Goal: Task Accomplishment & Management: Complete application form

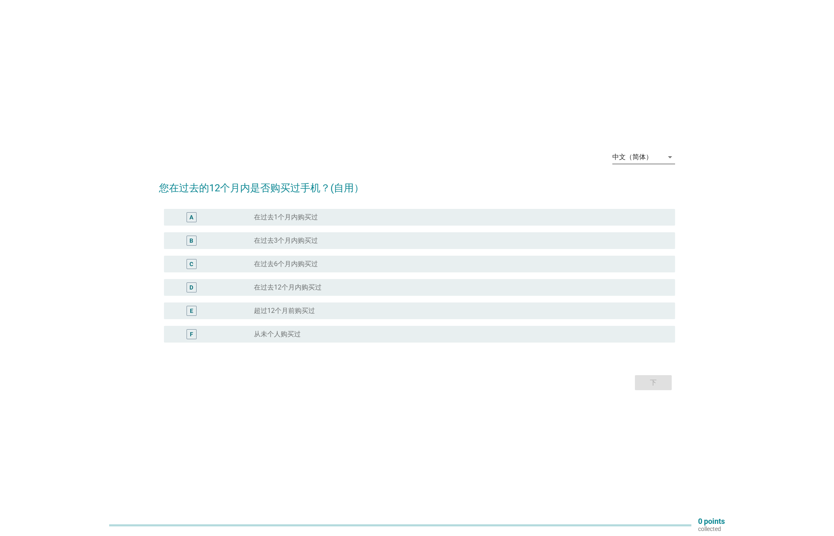
click at [667, 155] on icon "arrow_drop_down" at bounding box center [670, 157] width 10 height 10
click at [636, 160] on div "English" at bounding box center [643, 164] width 49 height 10
click at [326, 219] on label "Purchased in the past 1 month" at bounding box center [299, 217] width 90 height 8
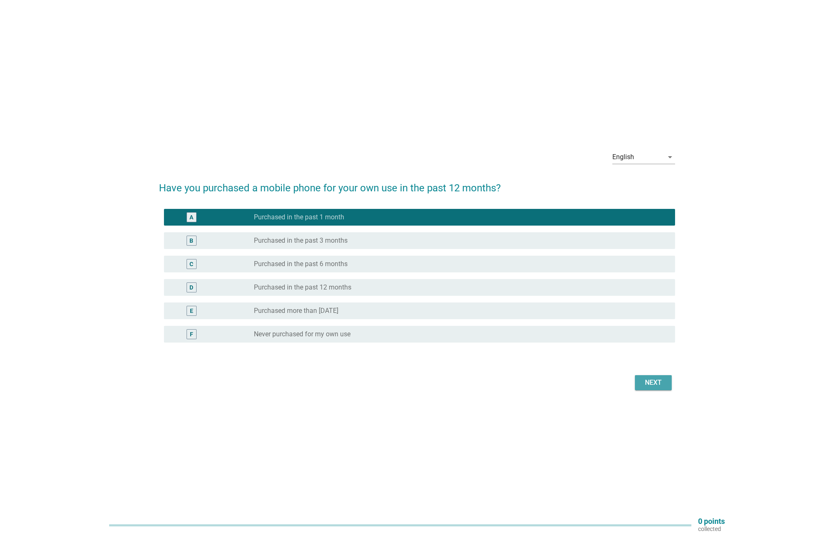
click at [647, 382] on div "Next" at bounding box center [652, 383] width 23 height 10
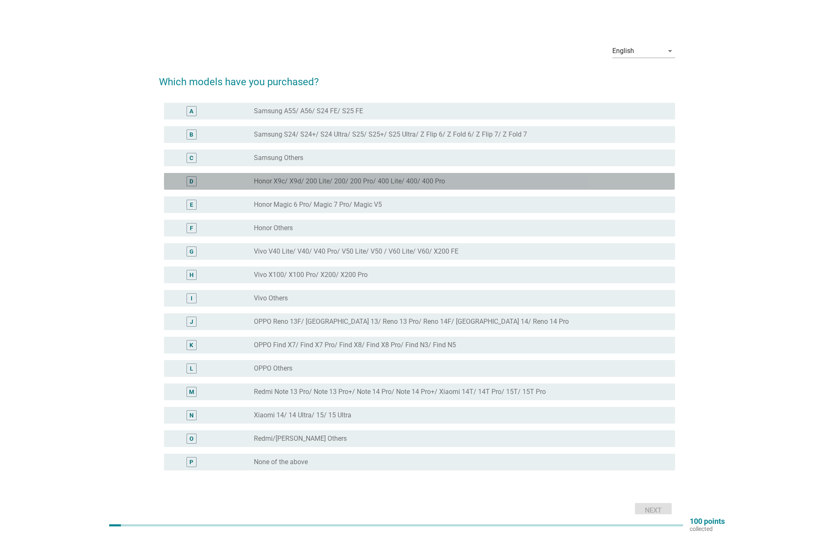
click at [192, 181] on div "D" at bounding box center [191, 181] width 4 height 9
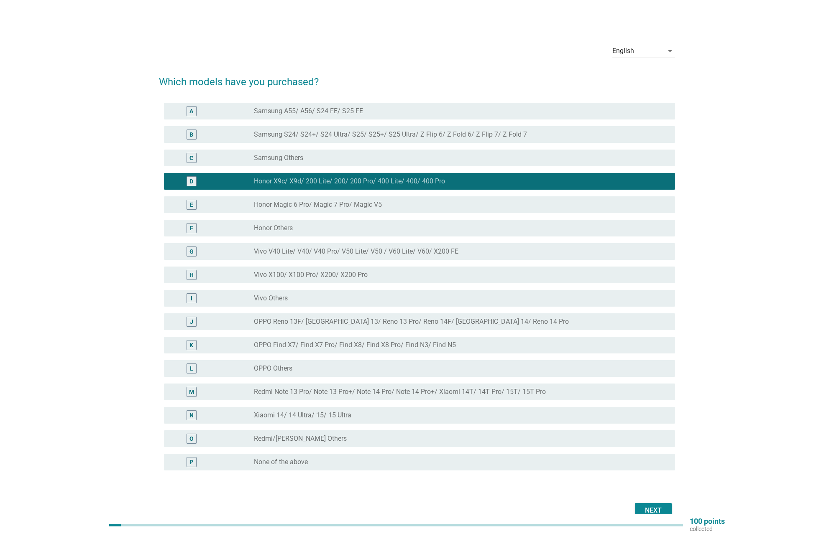
click at [193, 391] on div "M" at bounding box center [191, 392] width 5 height 9
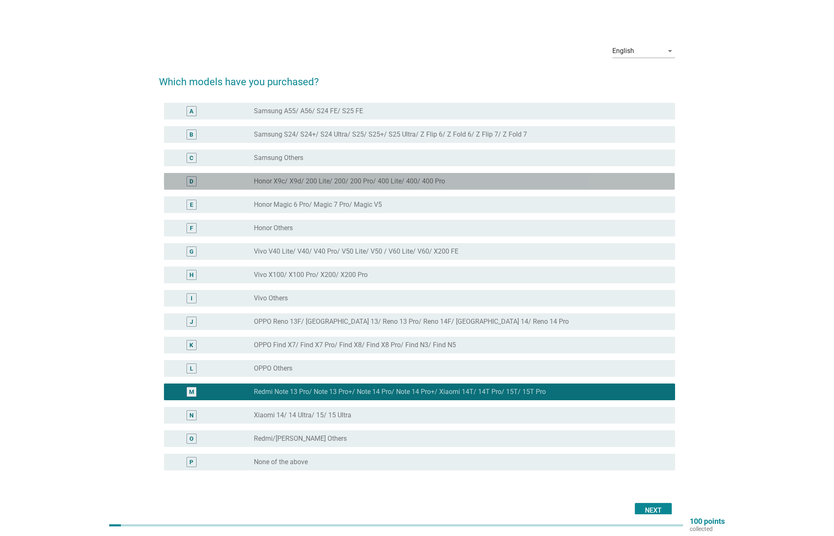
click at [192, 183] on div "D" at bounding box center [191, 181] width 4 height 9
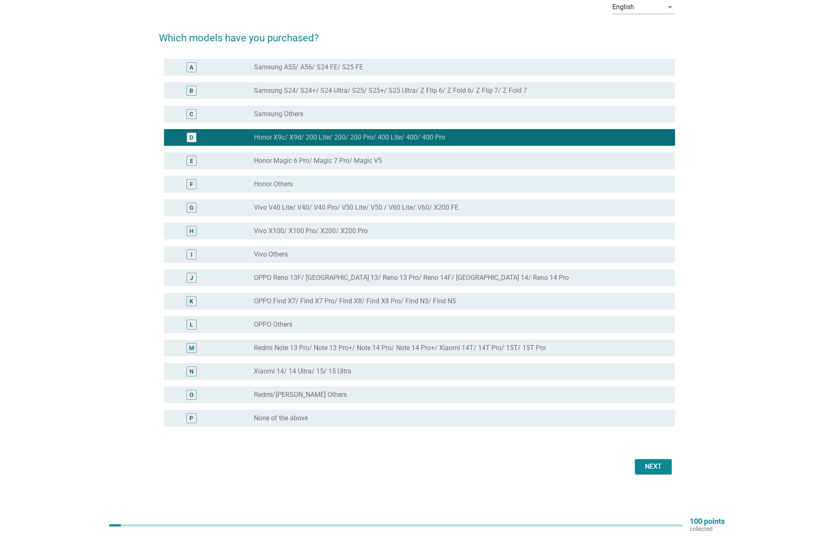
scroll to position [44, 0]
click at [640, 465] on button "Next" at bounding box center [653, 467] width 37 height 15
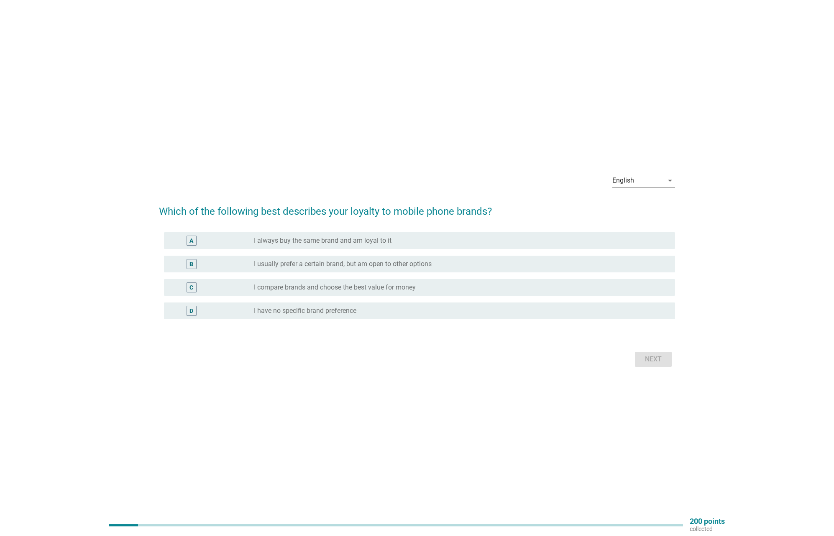
click at [194, 260] on div "B" at bounding box center [191, 264] width 10 height 10
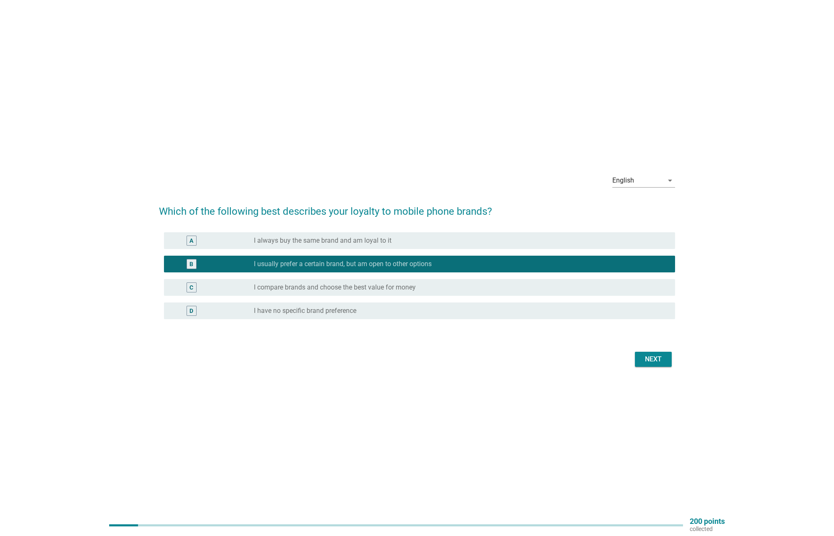
click at [658, 358] on div "Next" at bounding box center [652, 360] width 23 height 10
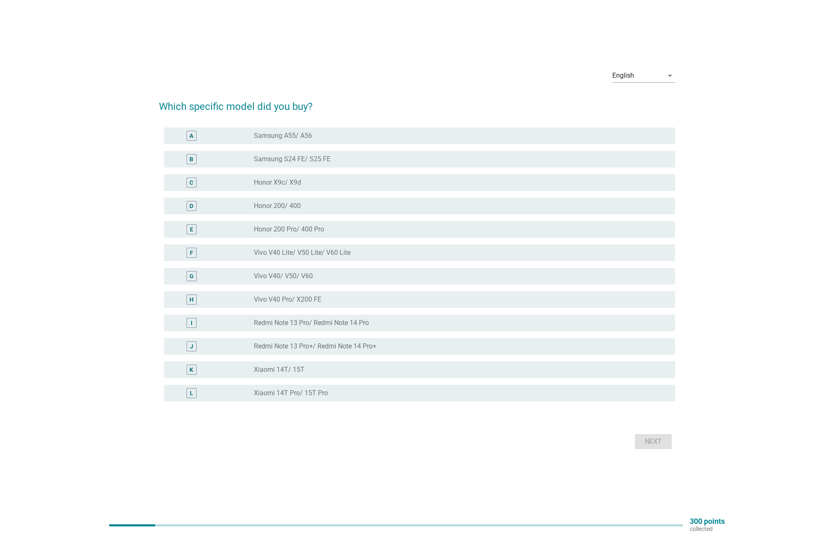
scroll to position [13, 0]
click at [202, 180] on div "C" at bounding box center [191, 181] width 41 height 10
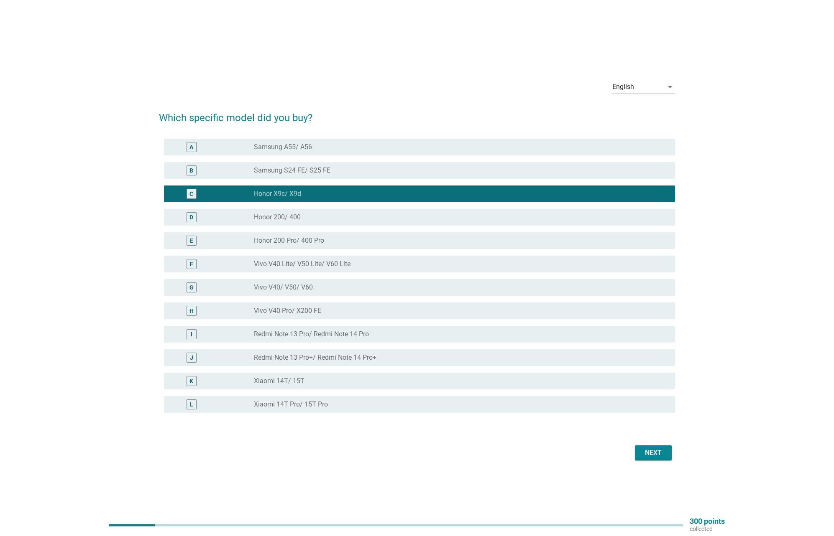
scroll to position [0, 0]
click at [326, 355] on label "Redmi Note 13 Pro+/ Redmi Note 14 Pro+" at bounding box center [315, 358] width 123 height 8
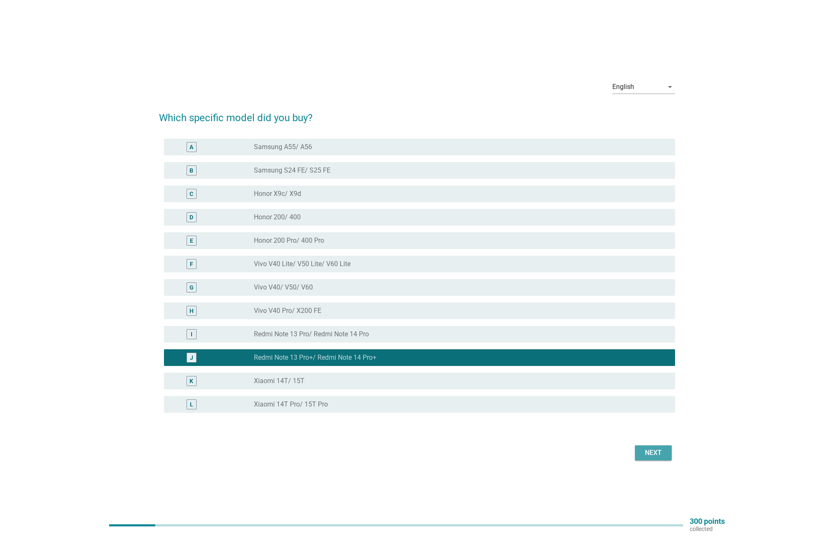
click at [646, 449] on div "Next" at bounding box center [652, 453] width 23 height 10
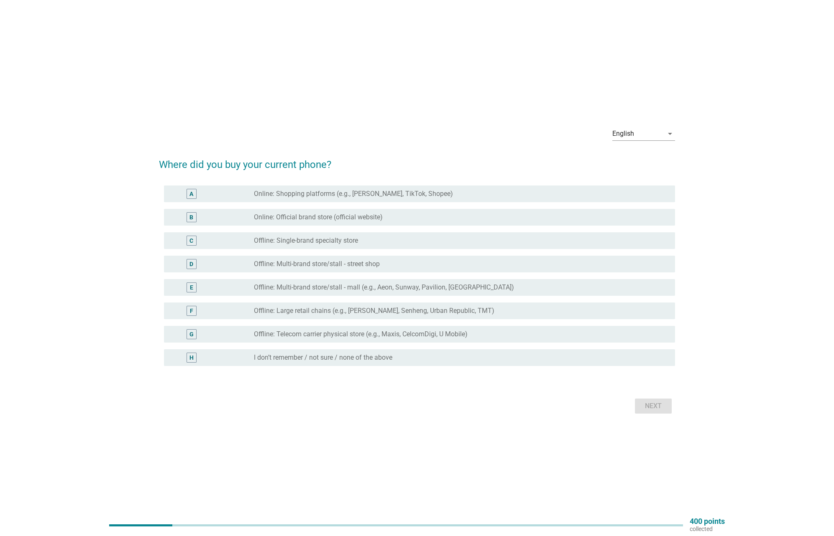
click at [316, 240] on label "Offline: Single-brand specialty store" at bounding box center [306, 241] width 104 height 8
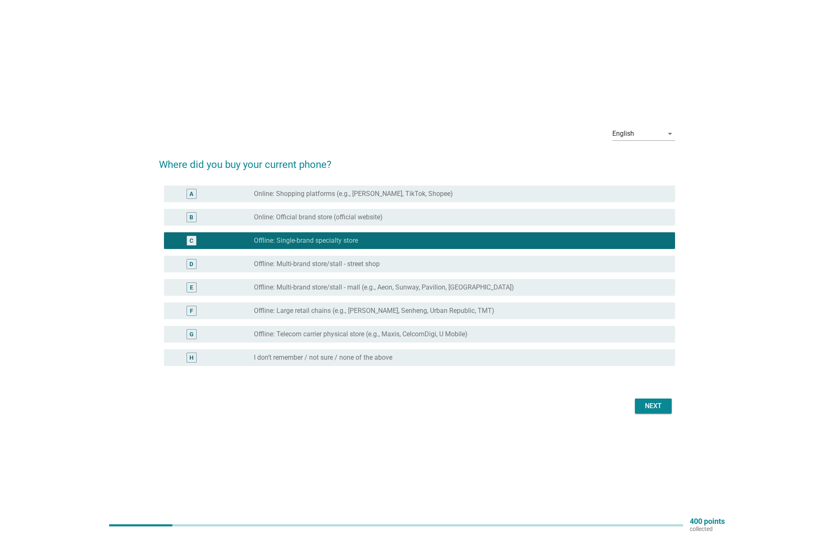
drag, startPoint x: 668, startPoint y: 409, endPoint x: 659, endPoint y: 409, distance: 9.2
click at [660, 409] on button "Next" at bounding box center [653, 406] width 37 height 15
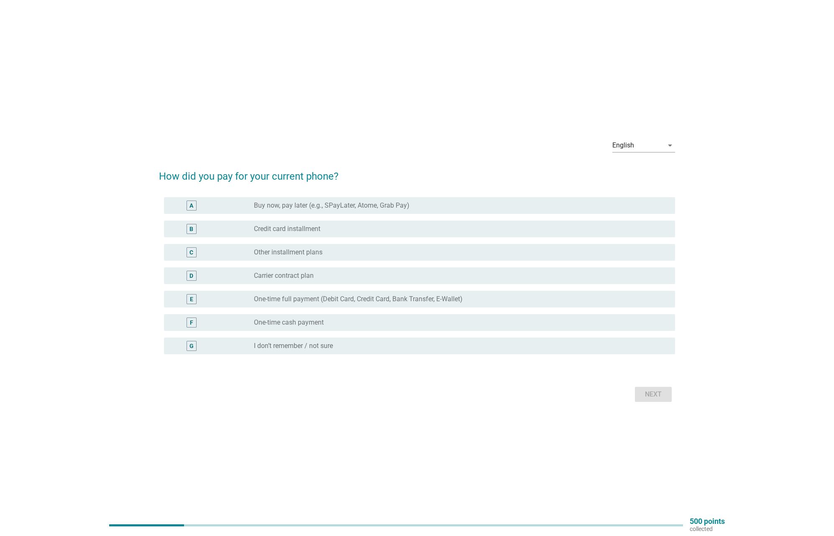
scroll to position [0, 0]
click at [294, 297] on label "One-time full payment (Debit Card, Credit Card, Bank Transfer, E-Wallet)" at bounding box center [358, 299] width 209 height 8
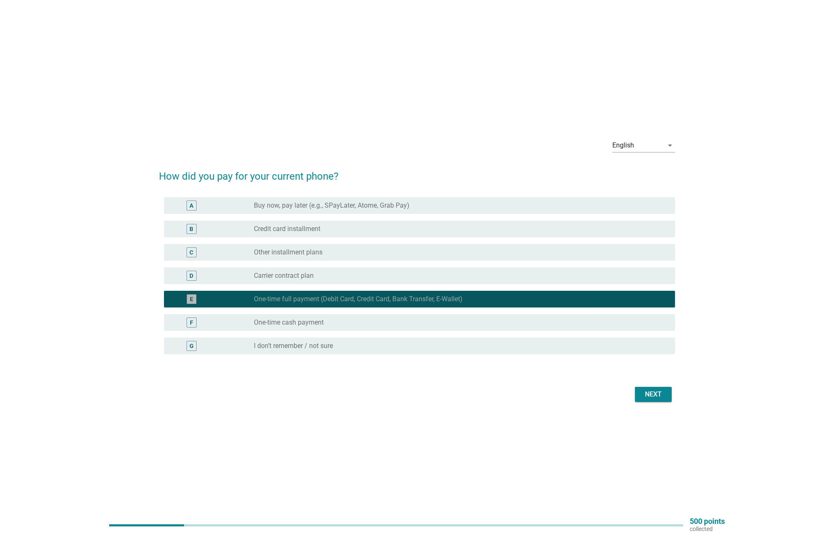
scroll to position [0, 0]
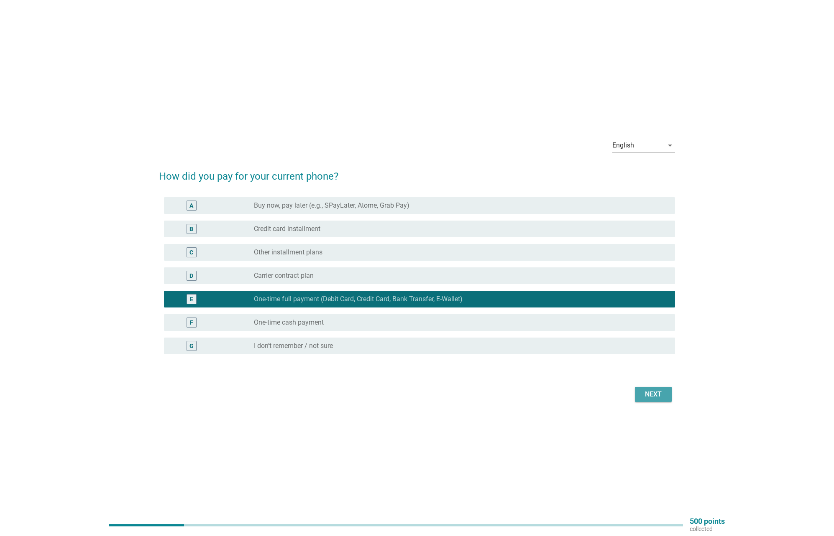
click at [660, 399] on div "Next" at bounding box center [652, 395] width 23 height 10
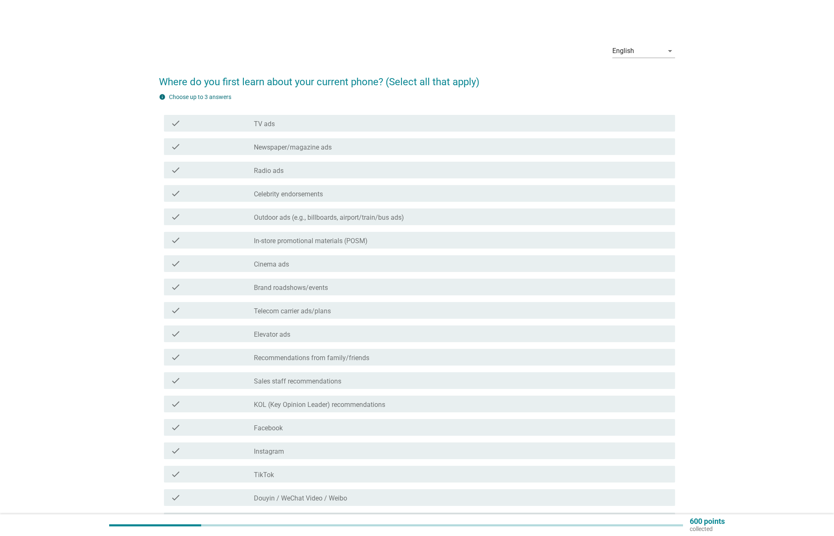
click at [270, 194] on label "Celebrity endorsements" at bounding box center [288, 194] width 69 height 8
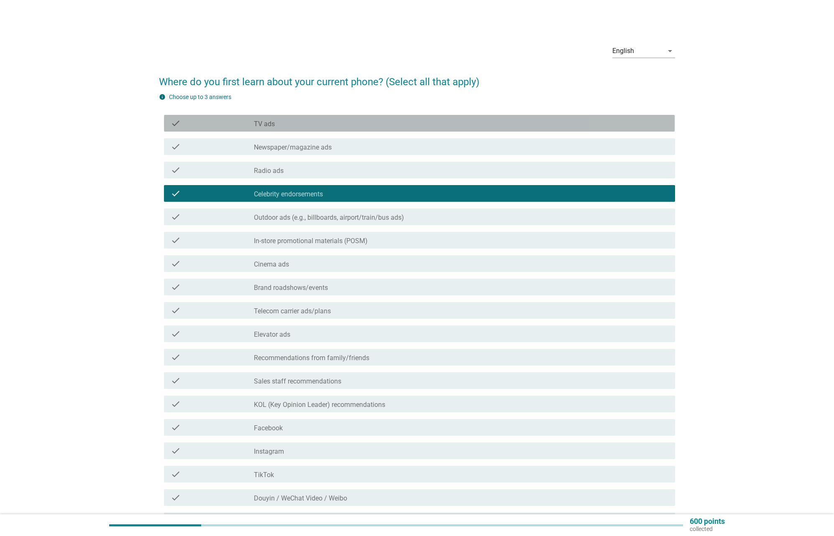
click at [260, 118] on div "check check_box_outline_blank TV ads" at bounding box center [419, 123] width 511 height 17
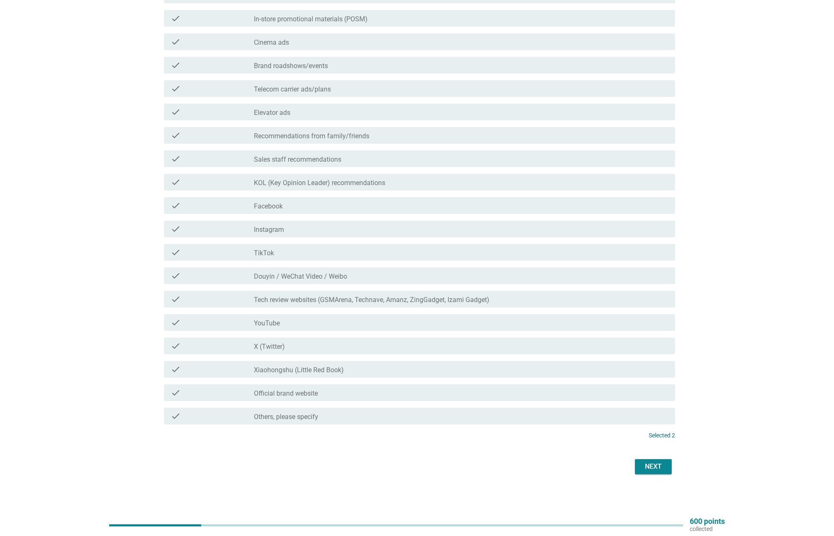
scroll to position [222, 0]
click at [291, 232] on div "check_box_outline_blank Instagram" at bounding box center [461, 229] width 414 height 10
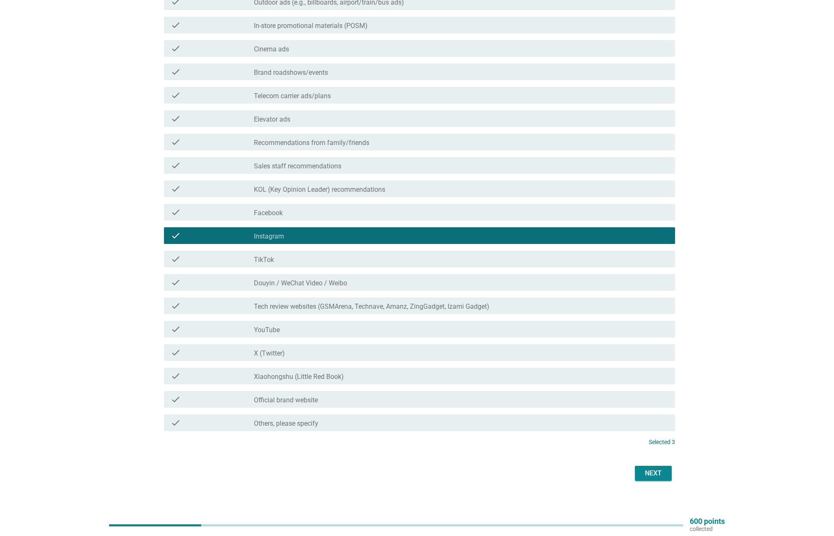
scroll to position [215, 0]
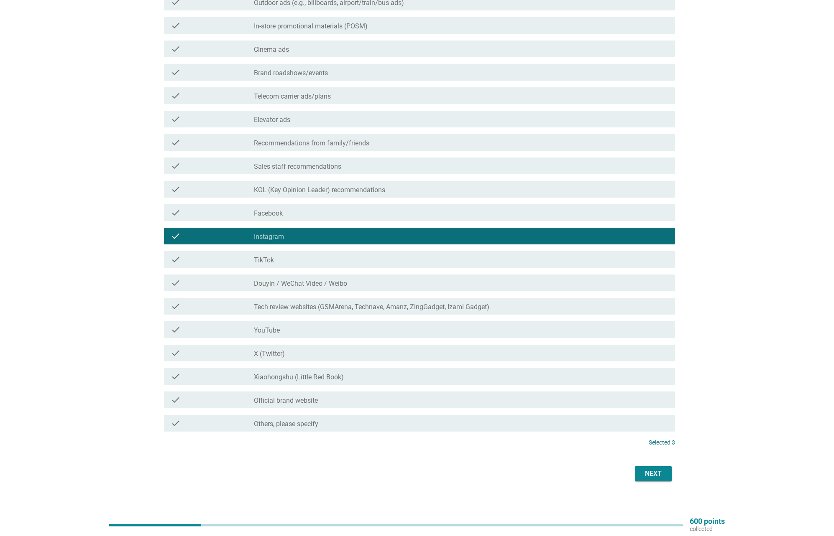
click at [661, 472] on div "Next" at bounding box center [652, 474] width 23 height 10
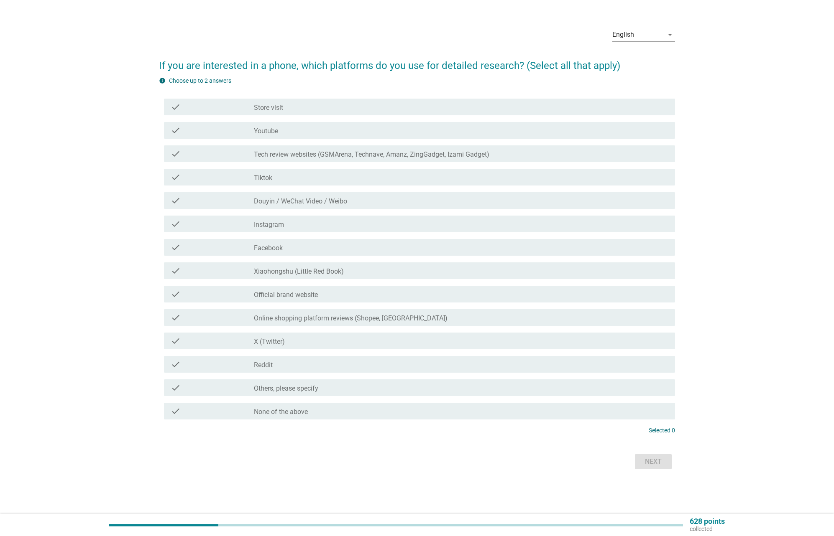
scroll to position [0, 0]
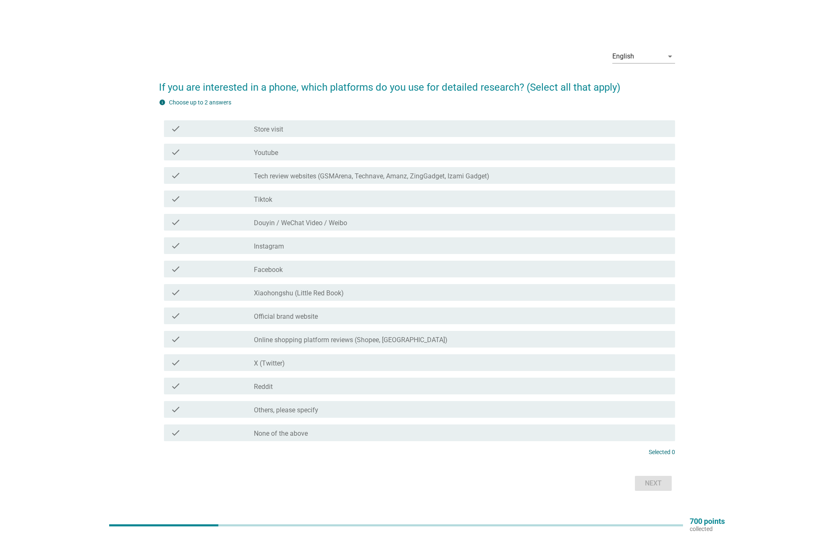
click at [278, 130] on label "Store visit" at bounding box center [268, 129] width 29 height 8
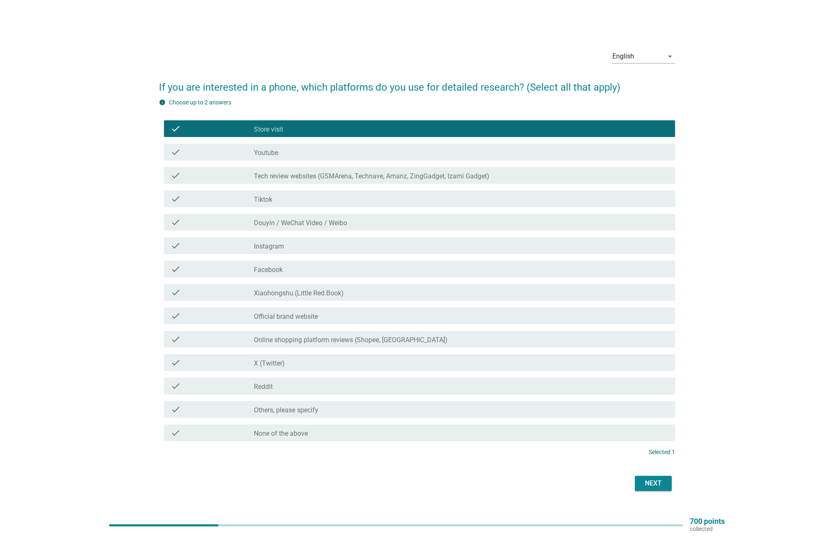
click at [645, 475] on div "Next" at bounding box center [417, 484] width 516 height 20
click at [649, 481] on div "Next" at bounding box center [652, 484] width 23 height 10
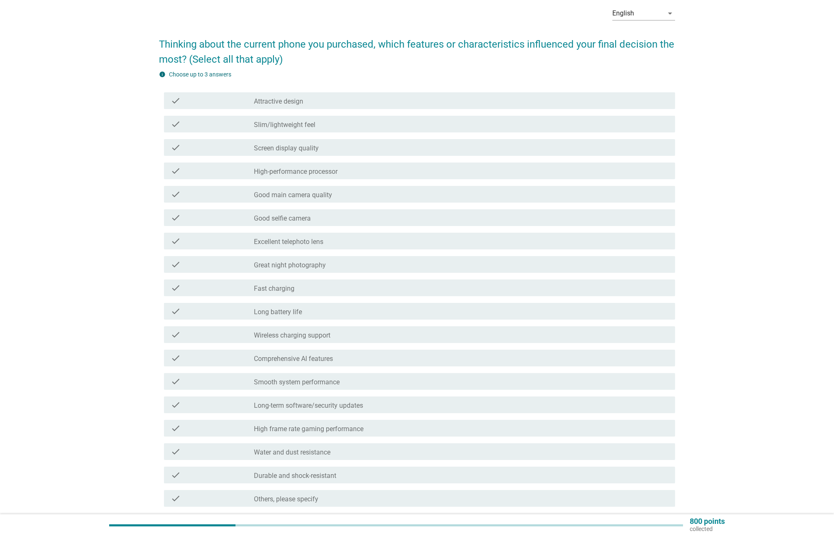
scroll to position [41, 0]
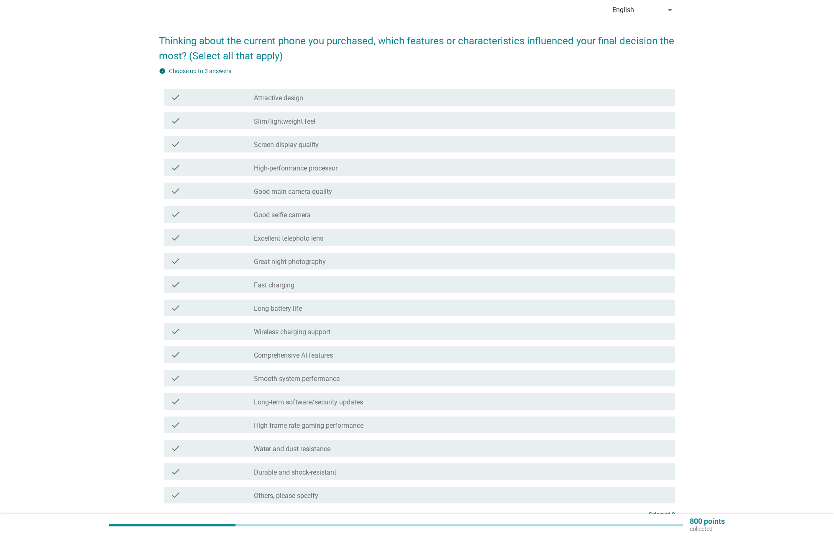
click at [268, 96] on label "Attractive design" at bounding box center [278, 98] width 49 height 8
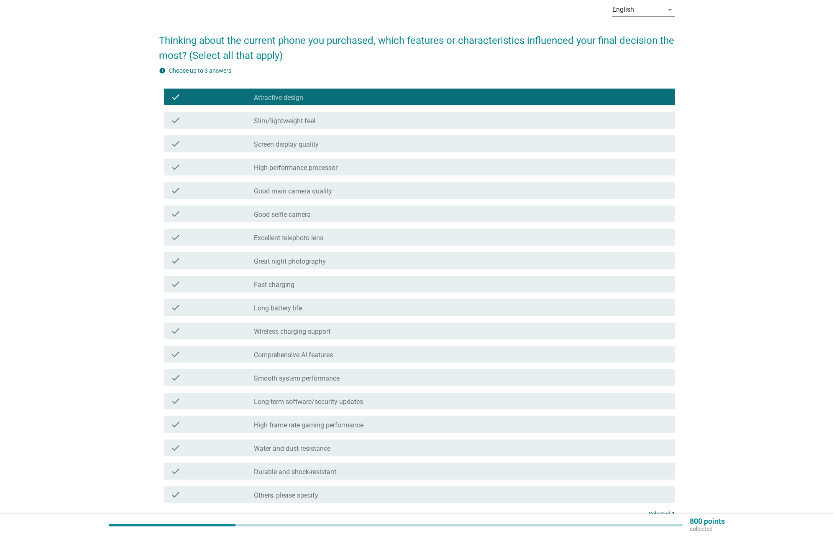
scroll to position [39, 0]
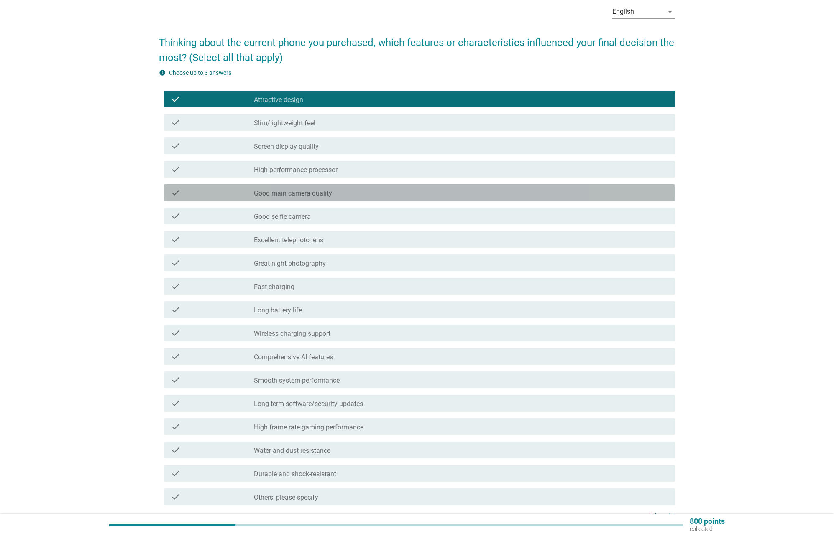
click at [278, 193] on label "Good main camera quality" at bounding box center [293, 193] width 78 height 8
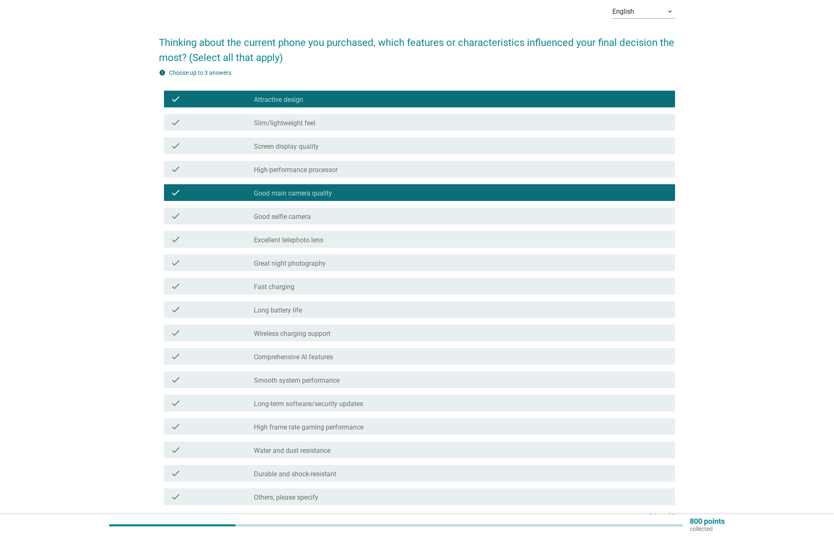
click at [300, 170] on label "High-performance processor" at bounding box center [296, 170] width 84 height 8
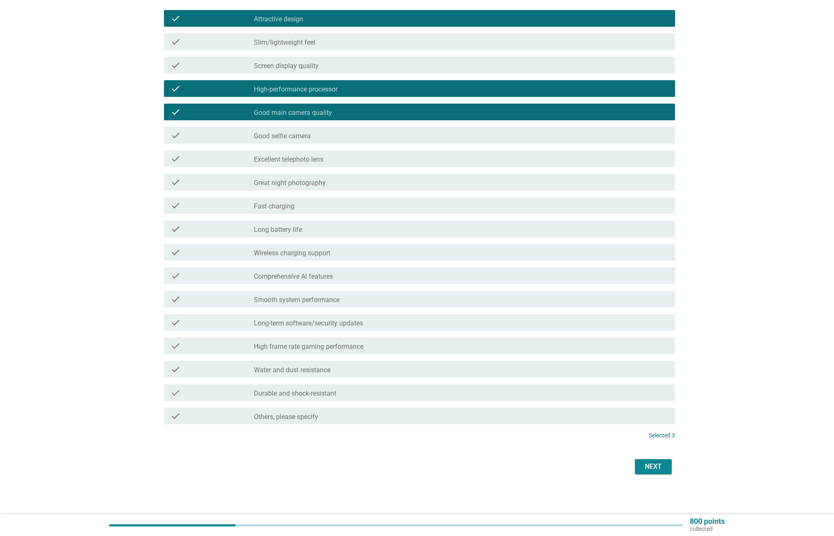
scroll to position [120, 0]
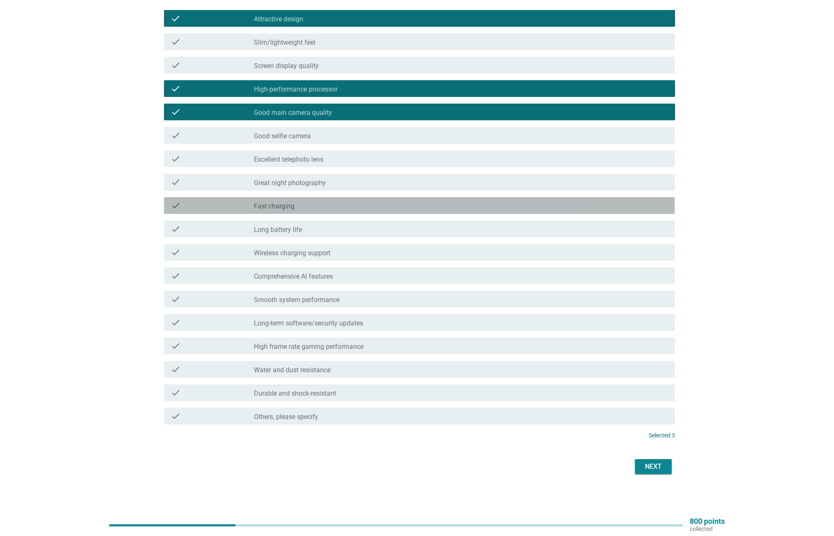
click at [304, 205] on div "check_box_outline_blank Fast charging" at bounding box center [461, 206] width 414 height 10
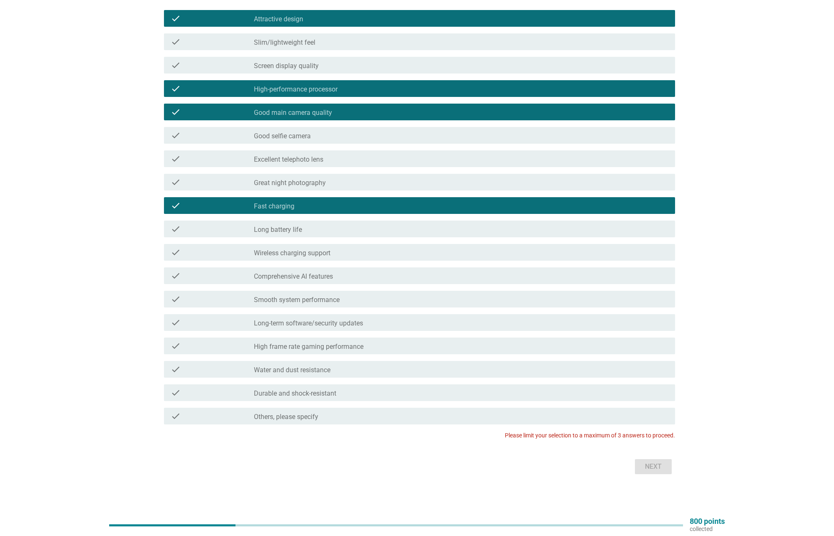
click at [303, 234] on div "check_box_outline_blank Long battery life" at bounding box center [461, 229] width 414 height 10
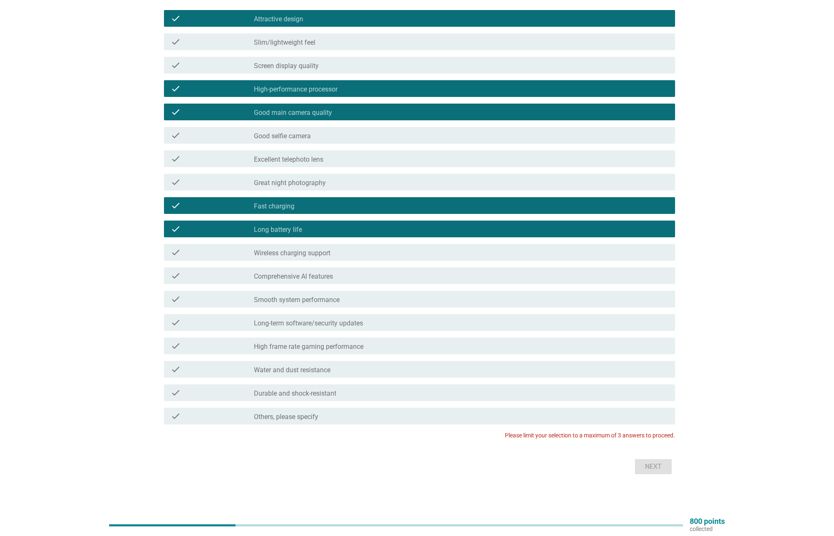
click at [321, 370] on label "Water and dust resistance" at bounding box center [292, 370] width 77 height 8
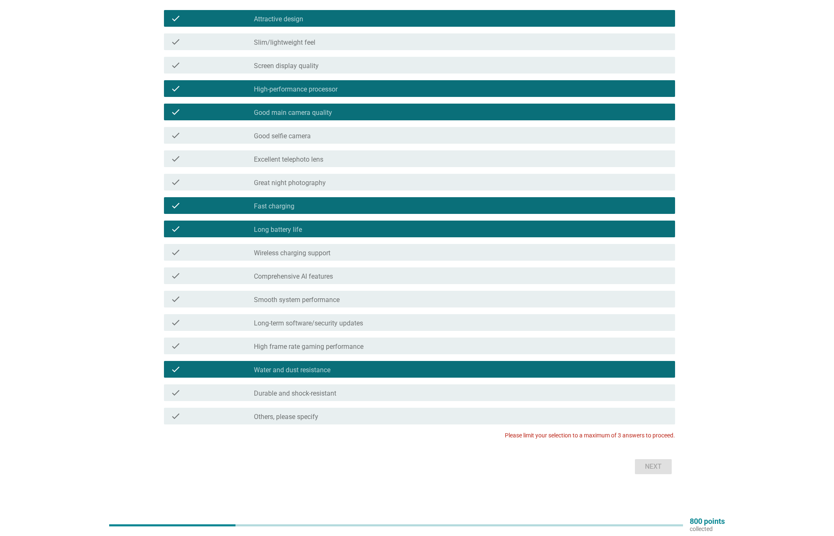
click at [369, 393] on div "check_box_outline_blank Durable and shock-resistant" at bounding box center [461, 393] width 414 height 10
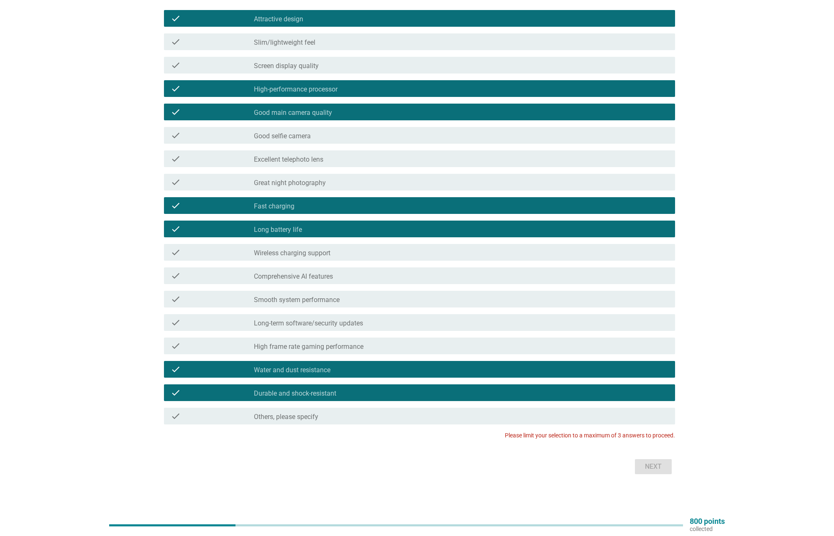
click at [267, 19] on label "Attractive design" at bounding box center [278, 19] width 49 height 8
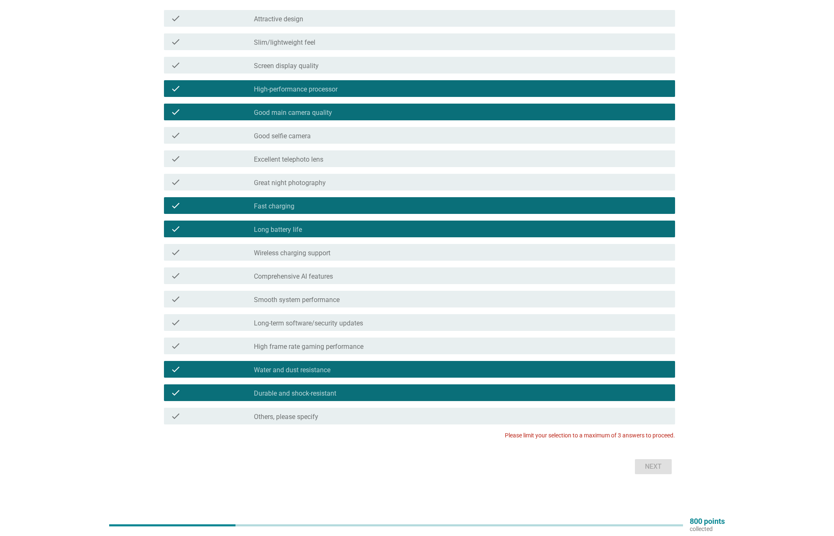
drag, startPoint x: 300, startPoint y: 229, endPoint x: 314, endPoint y: 219, distance: 17.4
click at [300, 229] on label "Long battery life" at bounding box center [278, 230] width 48 height 8
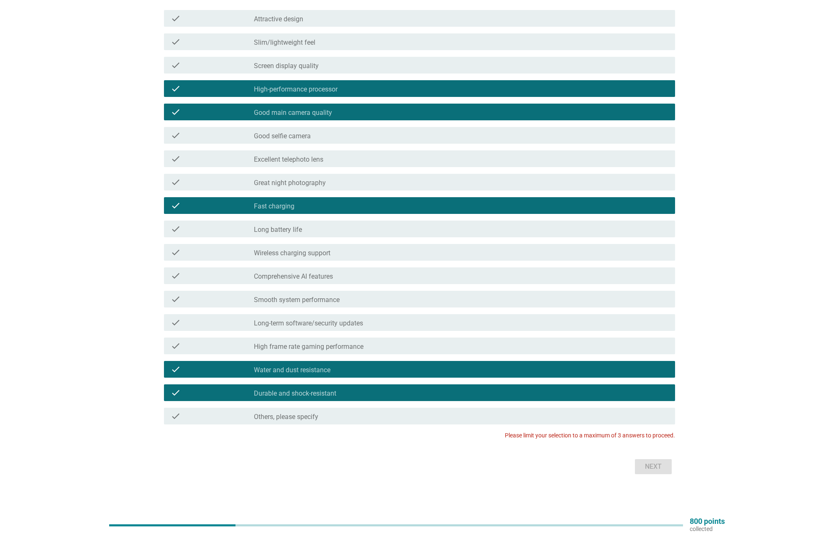
click at [316, 205] on div "check_box_outline_blank Fast charging" at bounding box center [461, 206] width 414 height 10
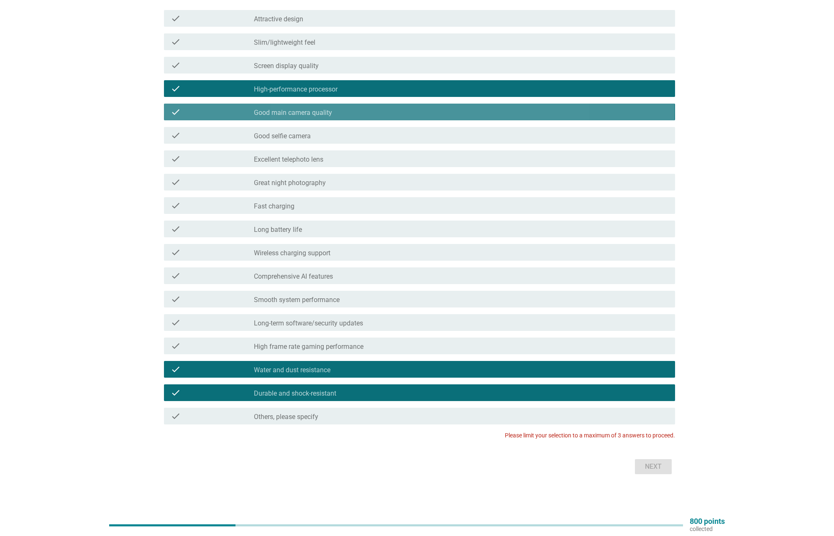
click at [230, 112] on div "check" at bounding box center [212, 112] width 83 height 10
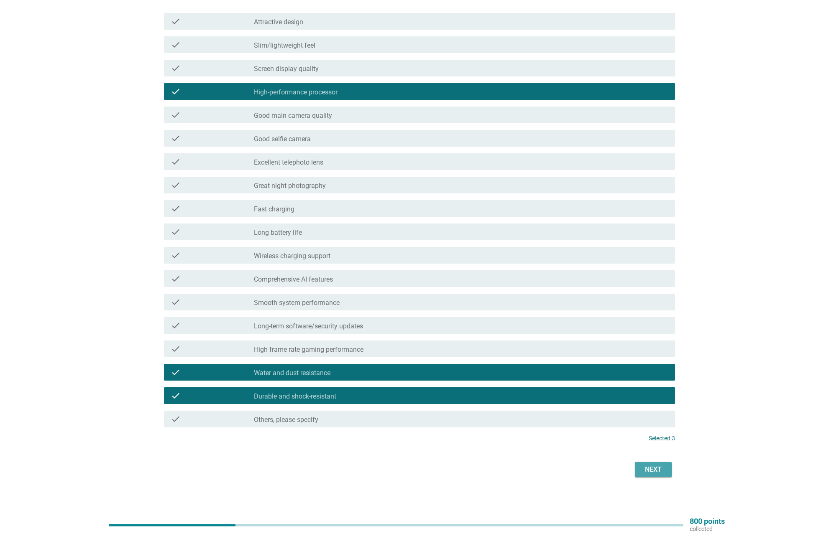
scroll to position [116, 0]
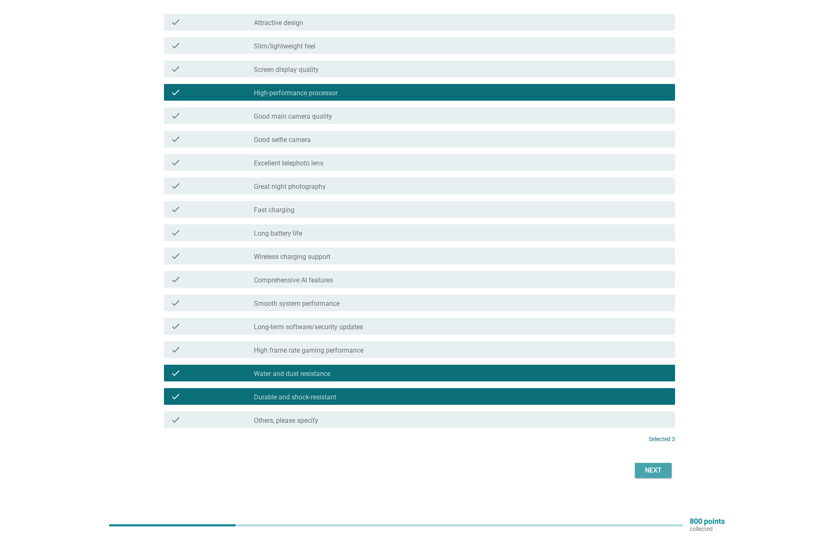
drag, startPoint x: 667, startPoint y: 473, endPoint x: 657, endPoint y: 471, distance: 10.7
click at [667, 473] on button "Next" at bounding box center [653, 470] width 37 height 15
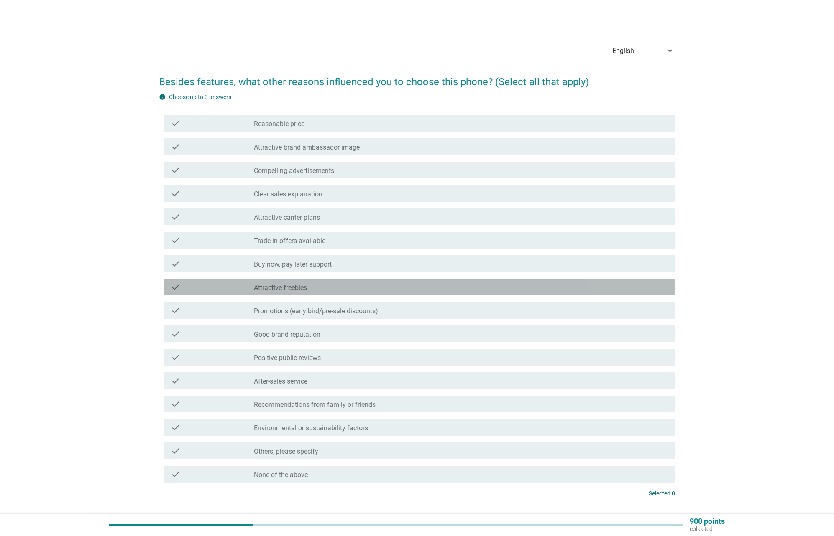
scroll to position [2, 0]
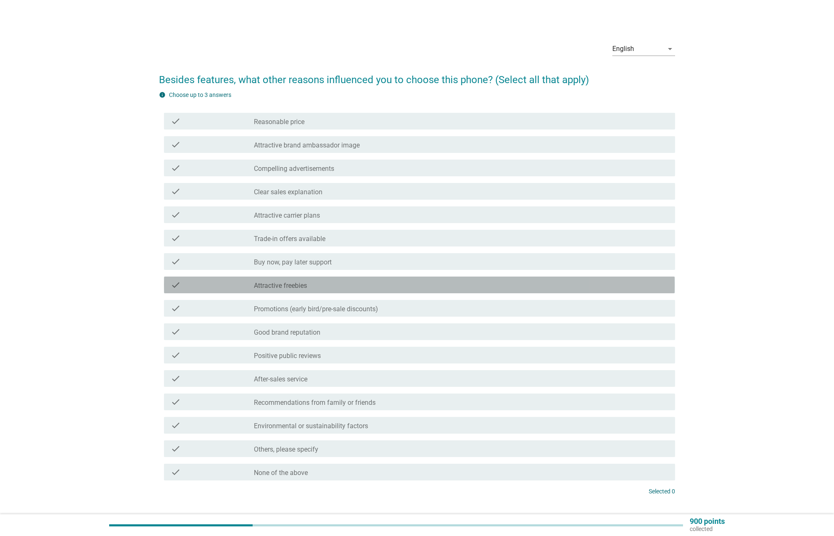
drag, startPoint x: 299, startPoint y: 285, endPoint x: 286, endPoint y: 282, distance: 13.8
click at [289, 282] on label "Attractive freebies" at bounding box center [280, 286] width 53 height 8
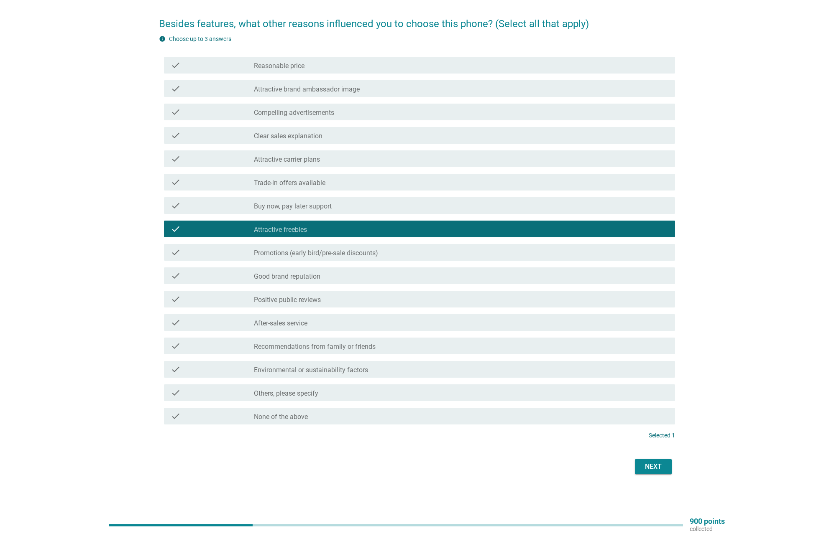
scroll to position [58, 0]
click at [641, 463] on button "Next" at bounding box center [653, 467] width 37 height 15
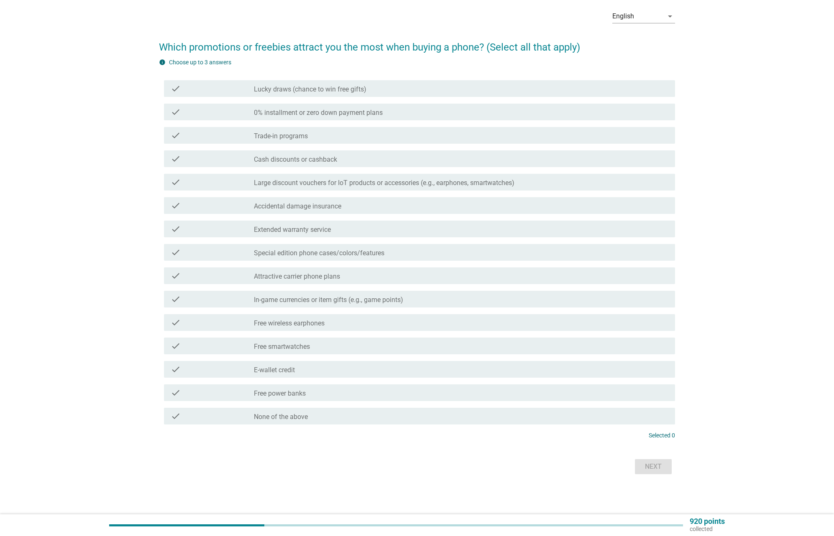
scroll to position [0, 0]
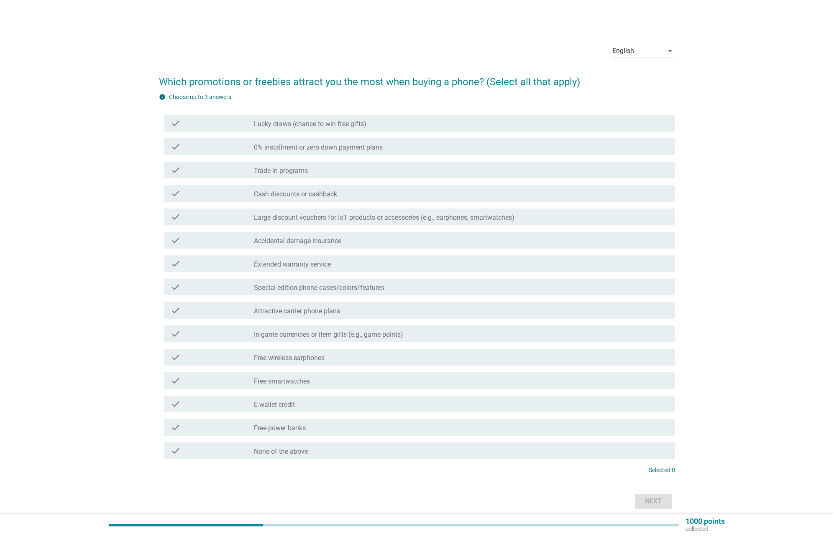
click at [296, 125] on label "Lucky draws (chance to win free gifts)" at bounding box center [310, 124] width 112 height 8
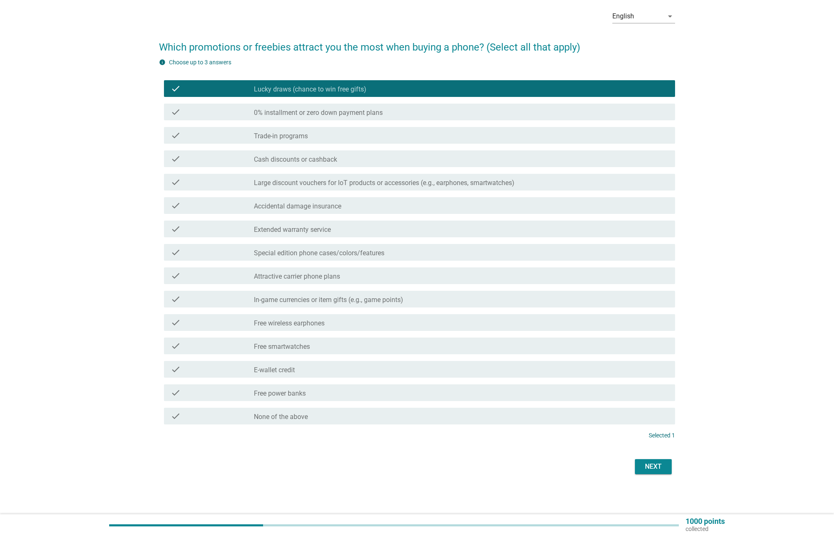
scroll to position [35, 0]
click at [654, 470] on div "Next" at bounding box center [652, 467] width 23 height 10
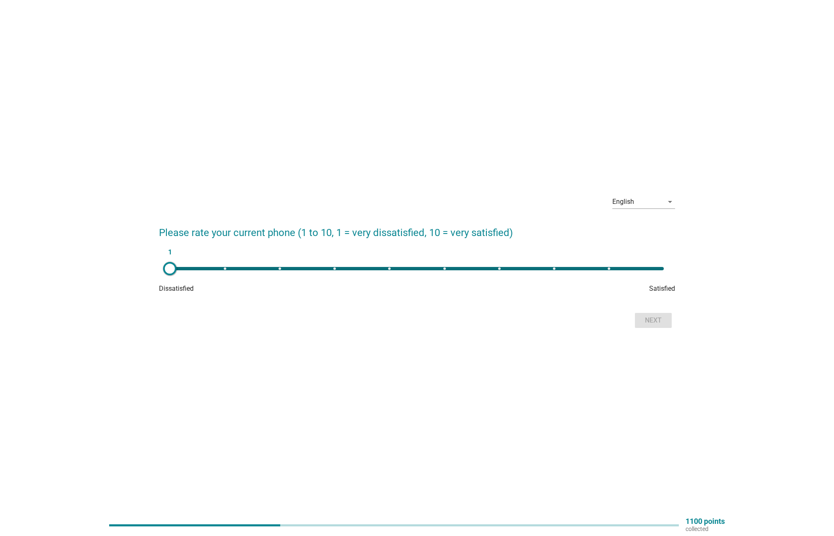
scroll to position [10, 0]
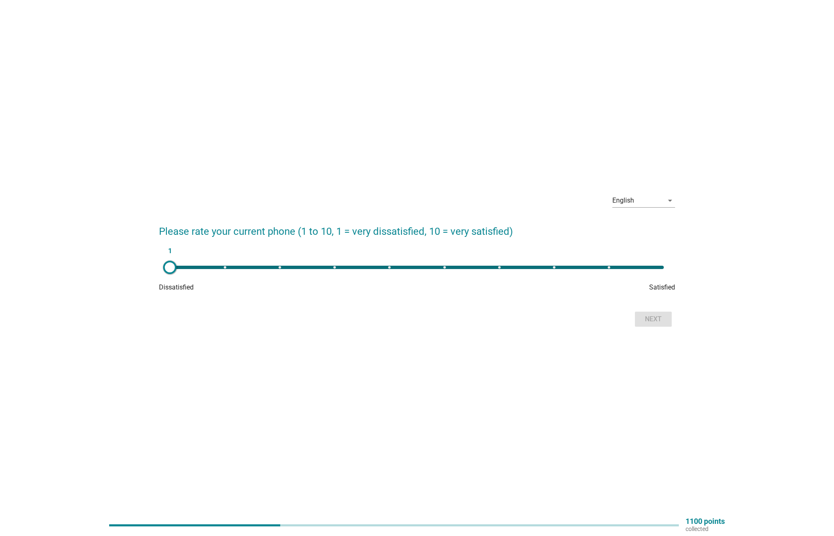
click at [167, 267] on div at bounding box center [169, 267] width 13 height 13
type input "10"
drag, startPoint x: 168, startPoint y: 267, endPoint x: 766, endPoint y: 299, distance: 598.4
click at [774, 297] on div "English arrow_drop_down Please rate your current phone (1 to 10, 1 = very dissa…" at bounding box center [417, 259] width 794 height 156
click at [666, 315] on button "Next" at bounding box center [653, 319] width 37 height 15
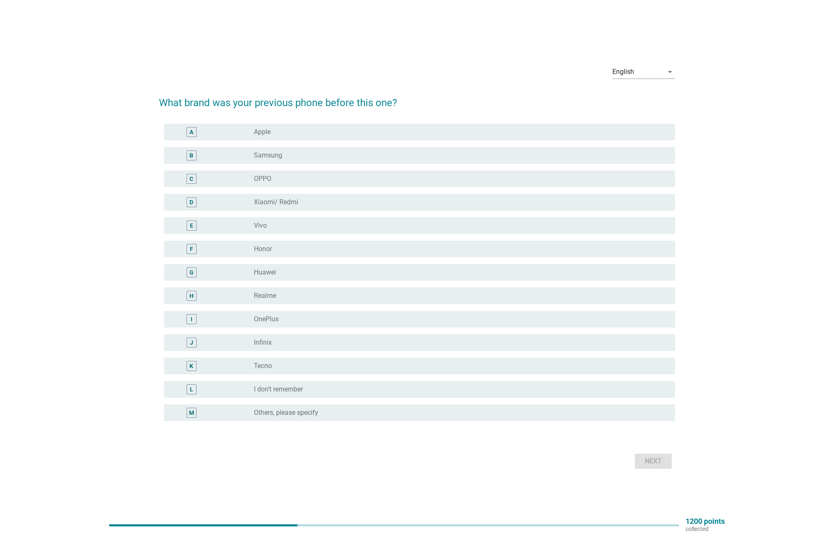
scroll to position [3, 0]
click at [207, 251] on div "F" at bounding box center [191, 249] width 41 height 10
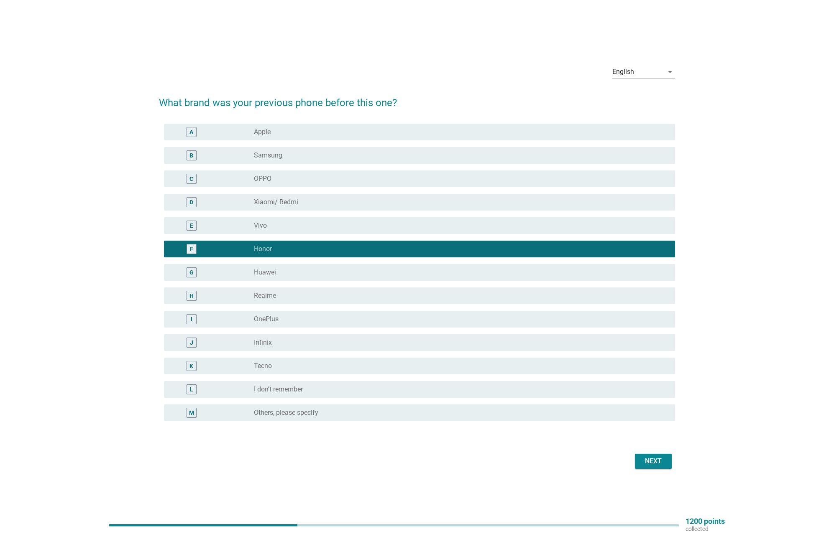
click at [664, 457] on div "Next" at bounding box center [652, 462] width 23 height 10
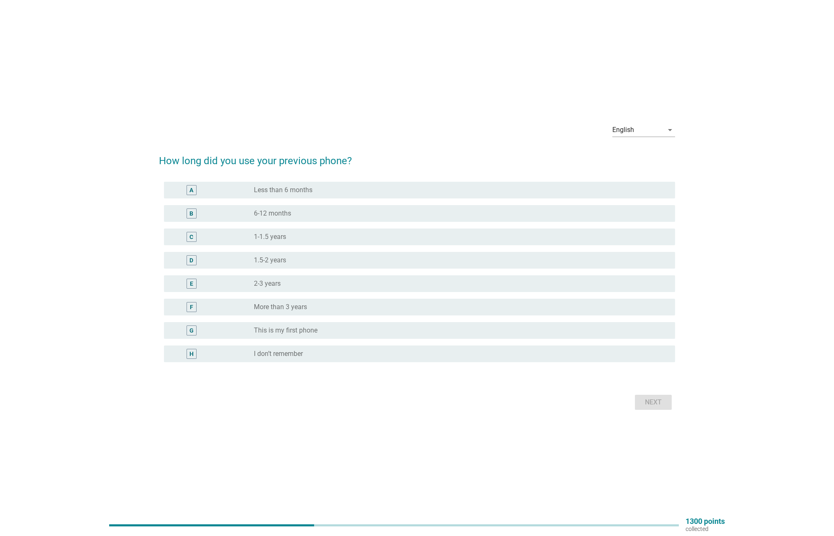
scroll to position [5, 0]
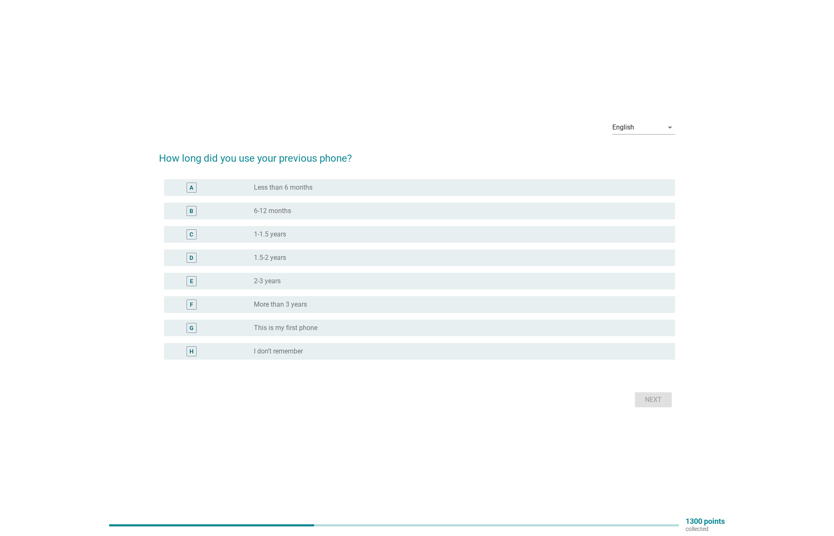
click at [281, 234] on label "1-1.5 years" at bounding box center [270, 234] width 32 height 8
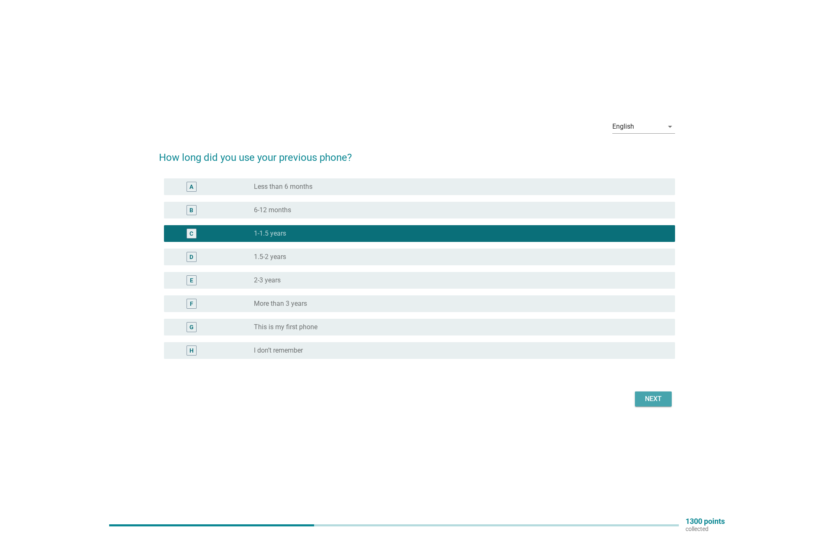
click at [644, 395] on div "Next" at bounding box center [652, 399] width 23 height 10
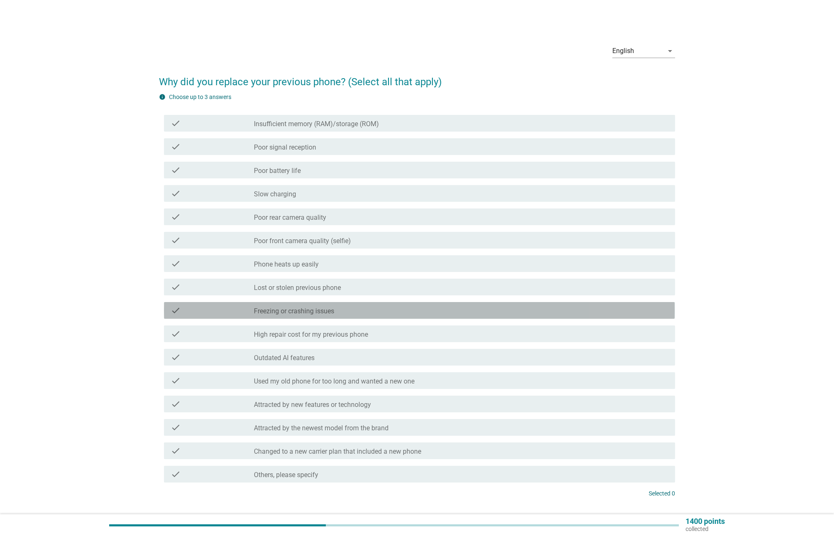
click at [287, 312] on label "Freezing or crashing issues" at bounding box center [294, 311] width 80 height 8
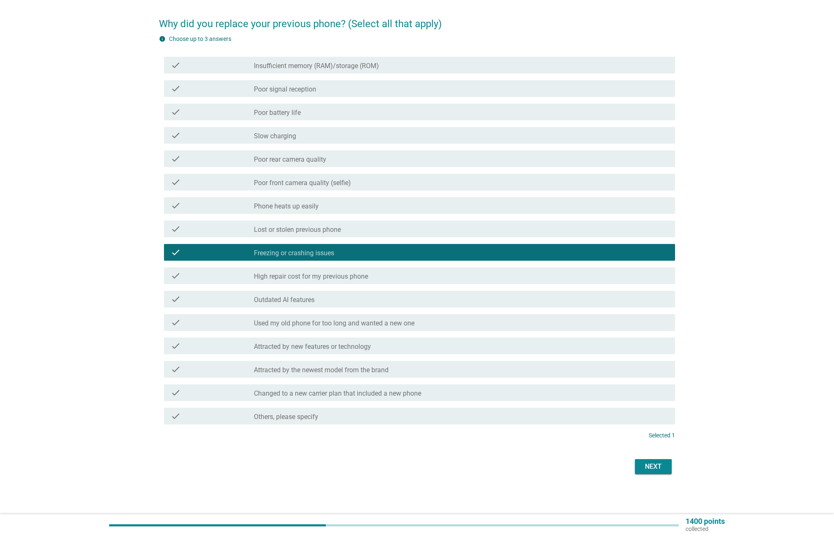
scroll to position [58, 0]
drag, startPoint x: 653, startPoint y: 460, endPoint x: 649, endPoint y: 467, distance: 7.9
click at [653, 460] on button "Next" at bounding box center [653, 467] width 37 height 15
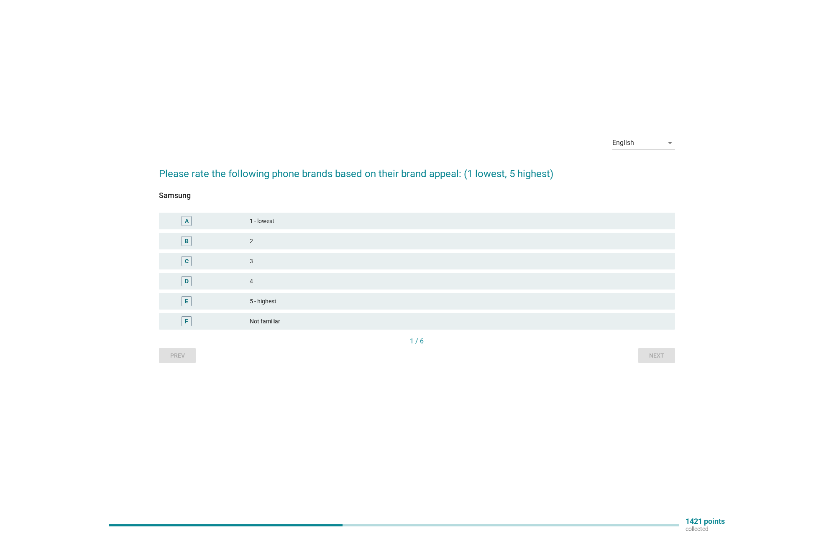
scroll to position [0, 0]
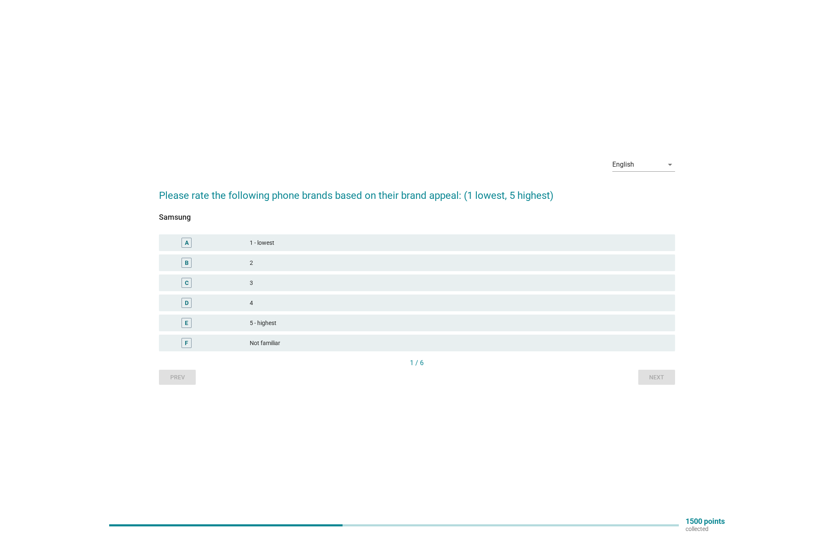
click at [283, 326] on div "5 - highest" at bounding box center [459, 323] width 419 height 10
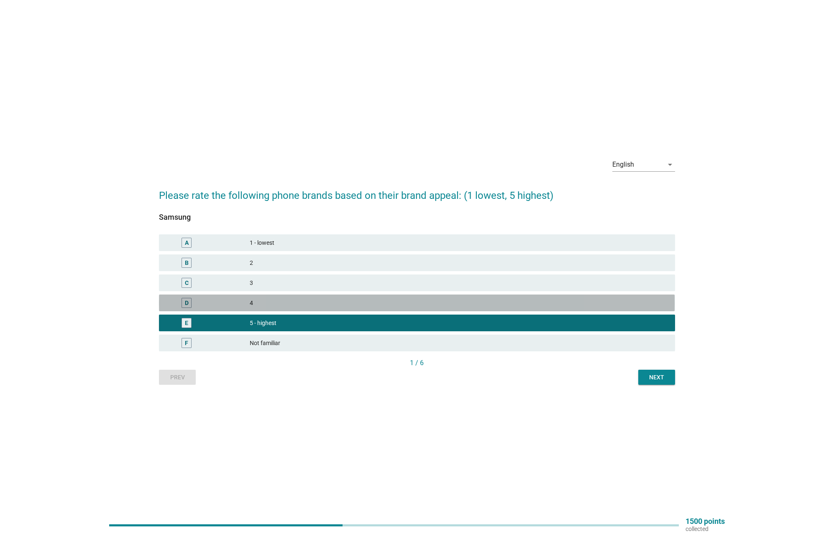
click at [495, 307] on div "4" at bounding box center [459, 303] width 419 height 10
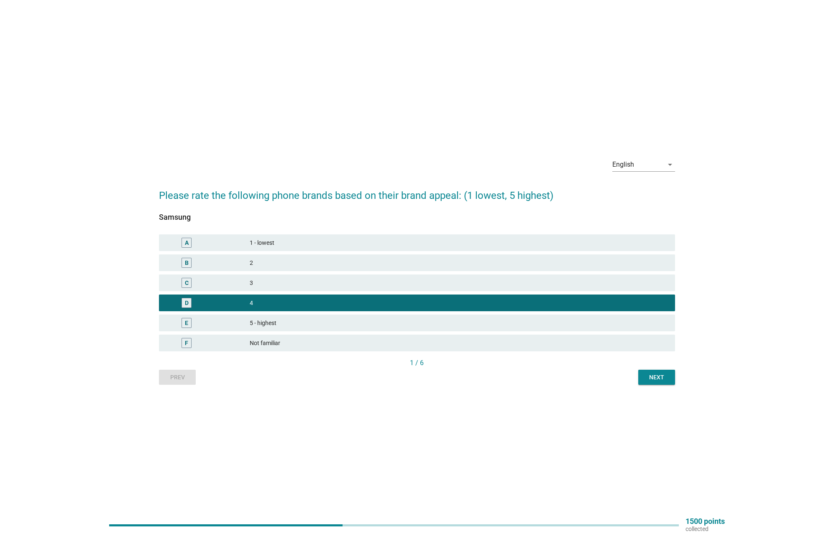
click at [672, 377] on button "Next" at bounding box center [656, 377] width 37 height 15
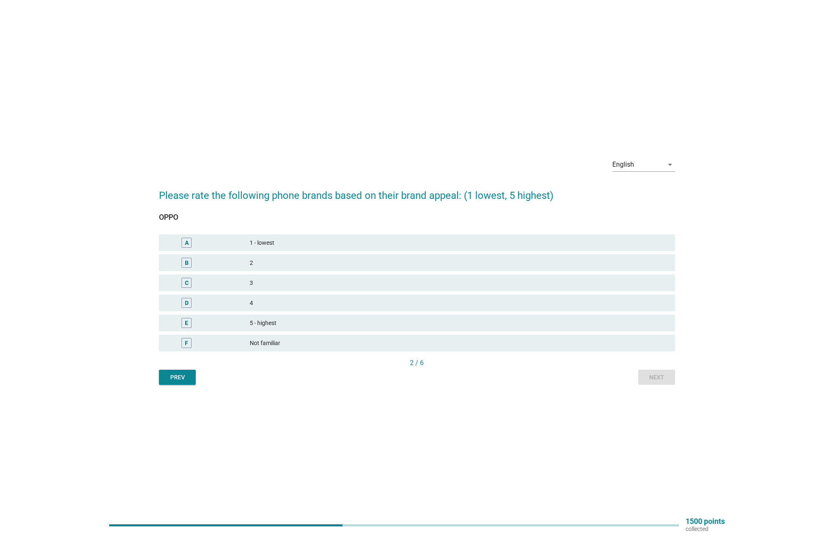
click at [188, 377] on div "Prev" at bounding box center [177, 377] width 23 height 9
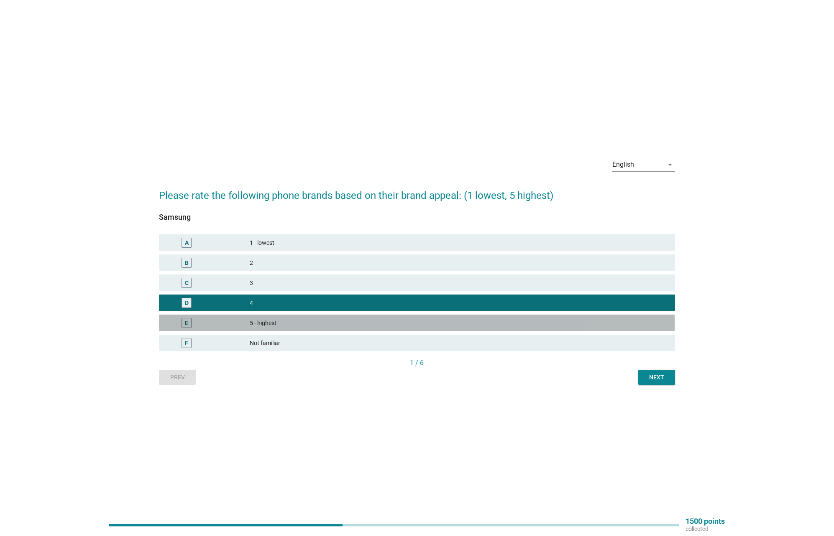
drag, startPoint x: 266, startPoint y: 324, endPoint x: 304, endPoint y: 327, distance: 38.5
click at [267, 324] on div "5 - highest" at bounding box center [459, 323] width 419 height 10
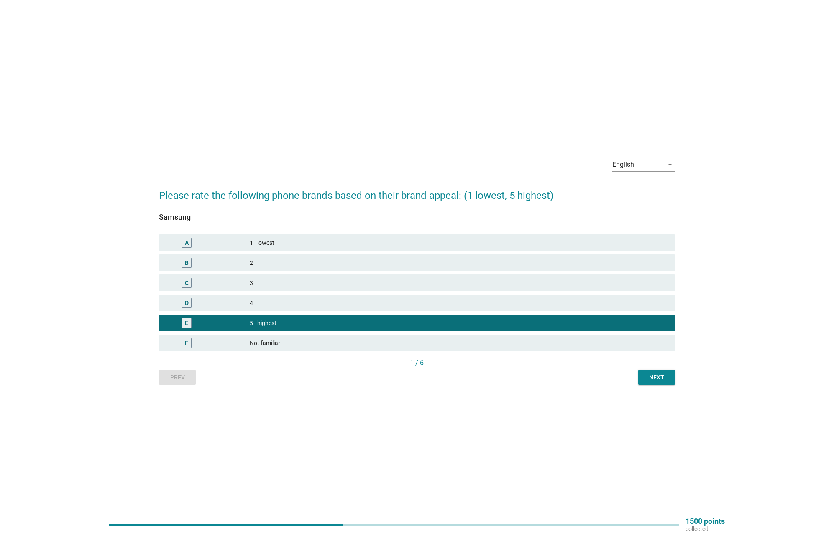
click at [661, 377] on div "Next" at bounding box center [656, 377] width 23 height 9
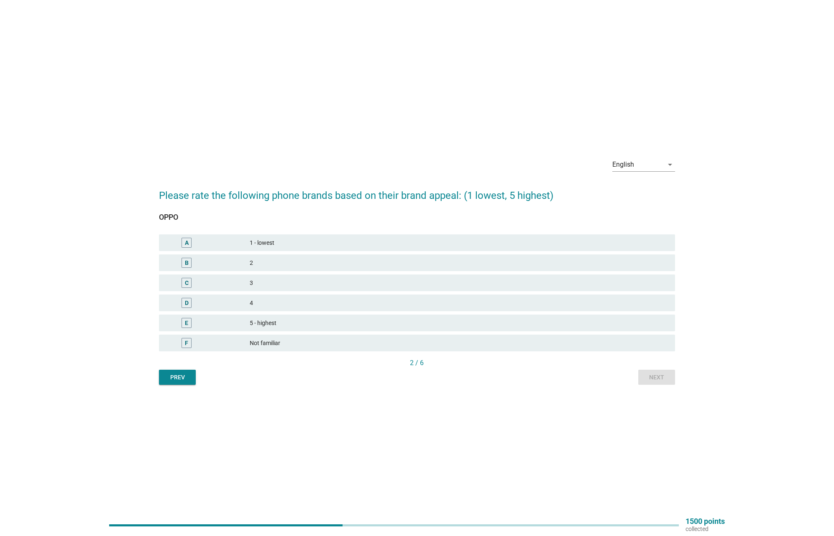
drag, startPoint x: 292, startPoint y: 278, endPoint x: 311, endPoint y: 283, distance: 19.1
click at [293, 278] on div "3" at bounding box center [459, 283] width 419 height 10
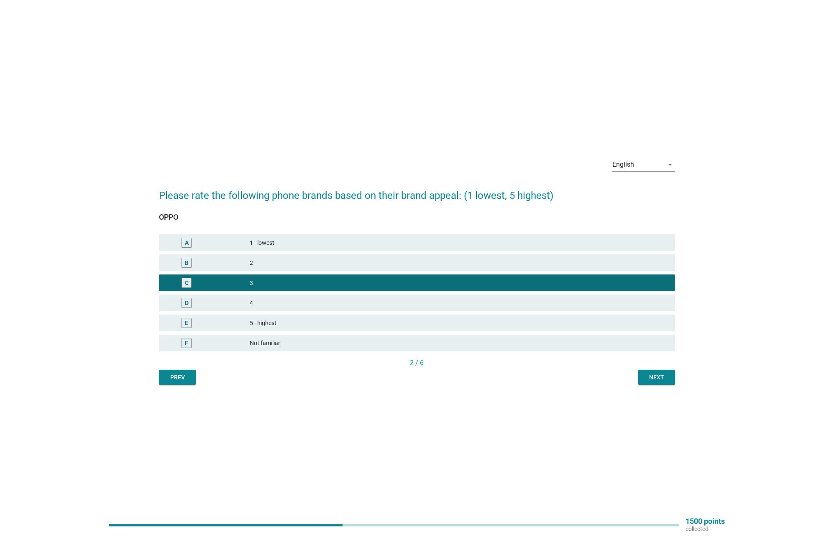
click at [649, 373] on button "Next" at bounding box center [656, 377] width 37 height 15
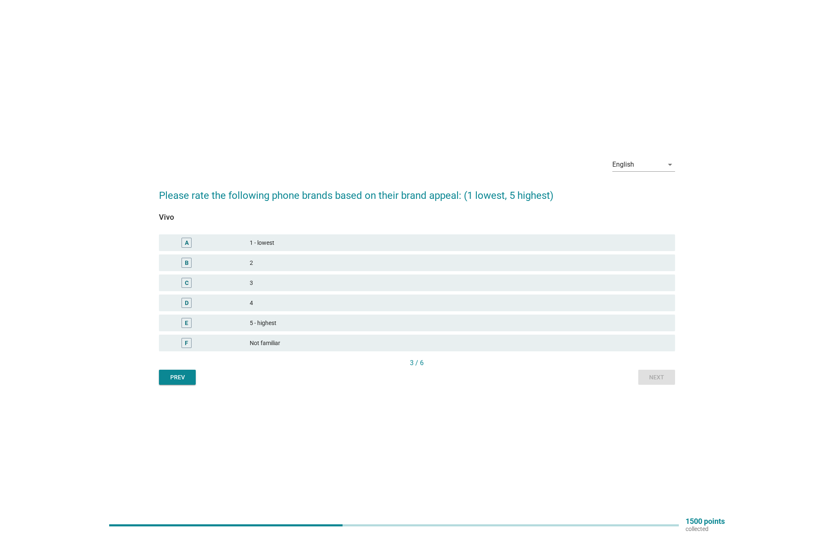
click at [300, 301] on div "4" at bounding box center [459, 303] width 419 height 10
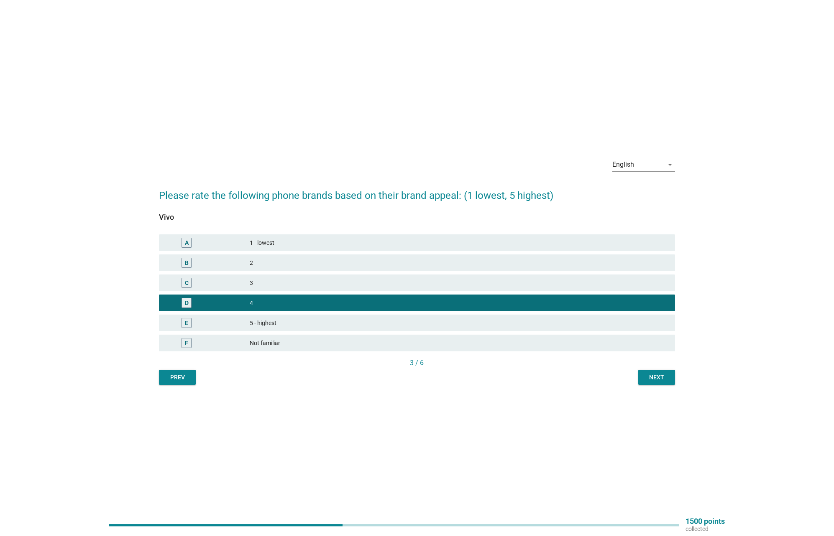
click at [662, 382] on div "Next" at bounding box center [656, 377] width 23 height 9
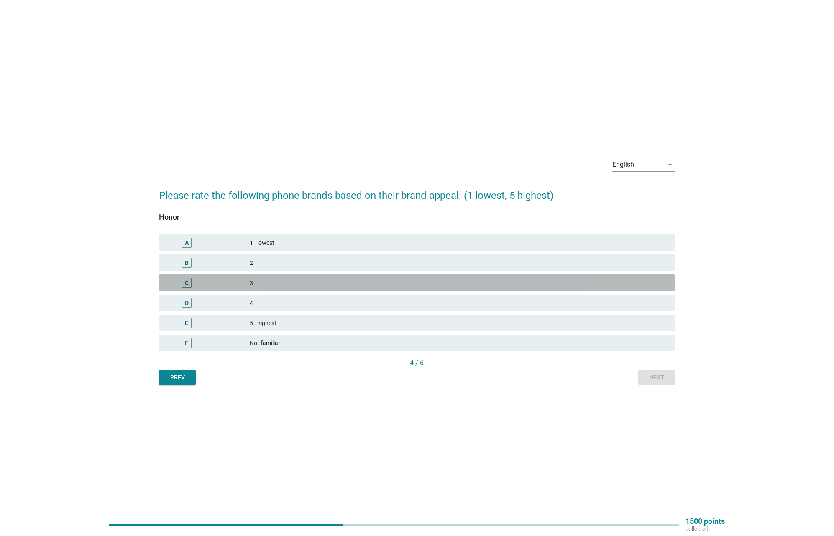
drag, startPoint x: 288, startPoint y: 284, endPoint x: 352, endPoint y: 299, distance: 65.8
click at [289, 284] on div "3" at bounding box center [459, 283] width 419 height 10
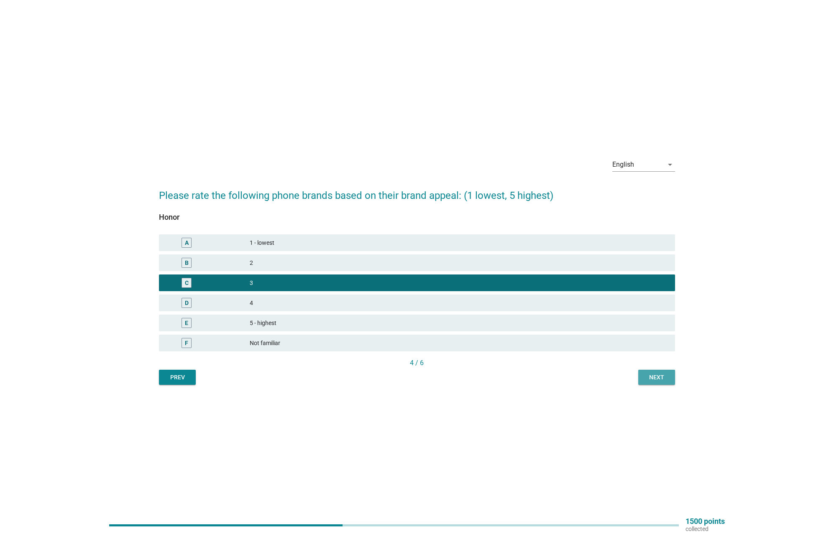
click at [666, 375] on div "Next" at bounding box center [656, 377] width 23 height 9
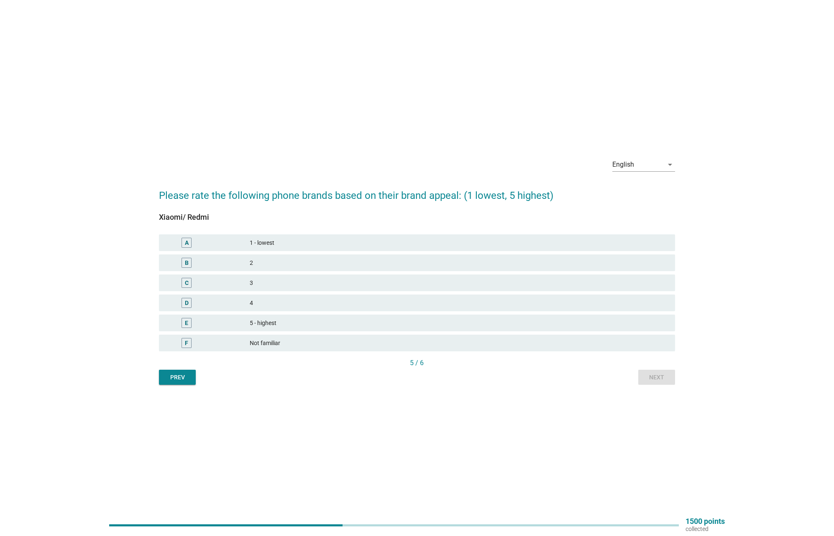
drag, startPoint x: 492, startPoint y: 328, endPoint x: 522, endPoint y: 333, distance: 30.5
click at [493, 328] on div "E 5 - highest" at bounding box center [417, 323] width 516 height 17
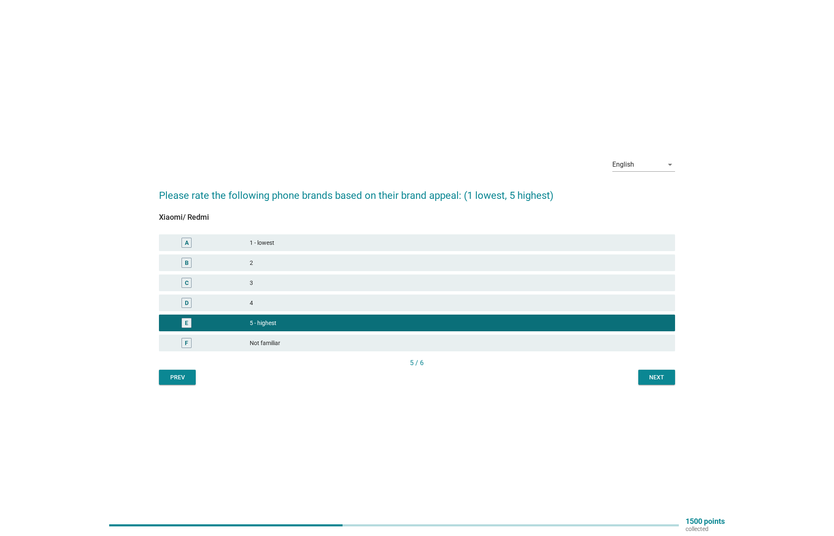
click at [659, 373] on div "Next" at bounding box center [656, 377] width 23 height 9
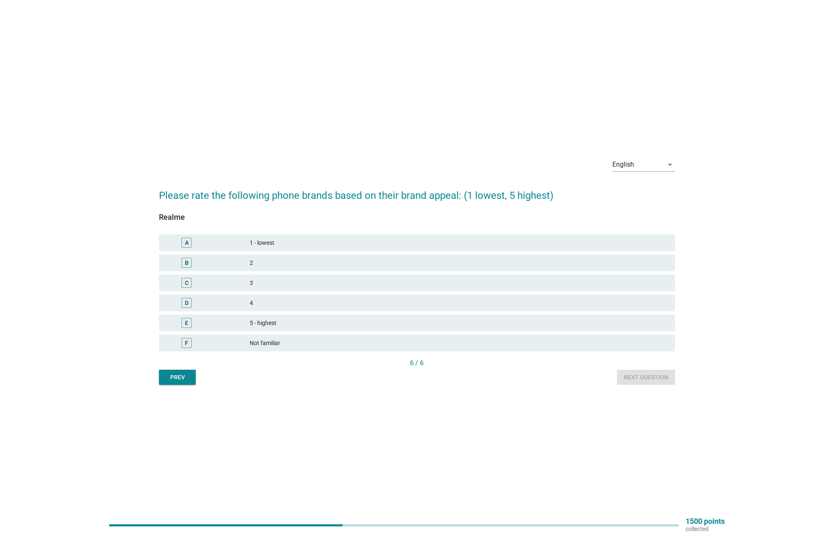
click at [427, 247] on div "1 - lowest" at bounding box center [459, 243] width 419 height 10
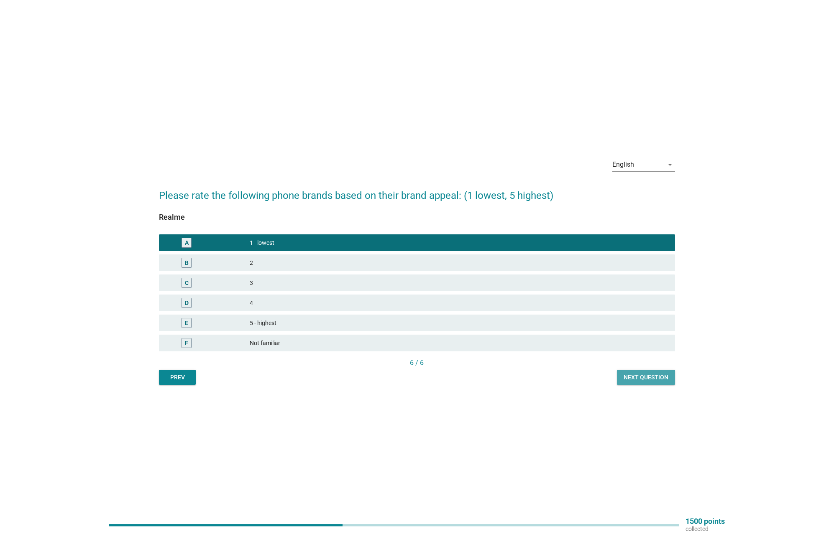
click at [641, 374] on div "Next question" at bounding box center [645, 377] width 45 height 9
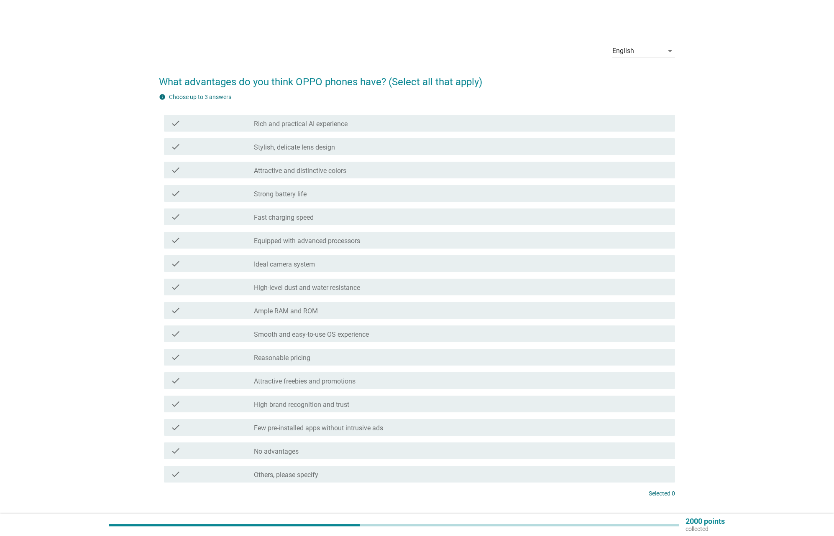
click at [297, 149] on label "Stylish, delicate lens design" at bounding box center [294, 147] width 81 height 8
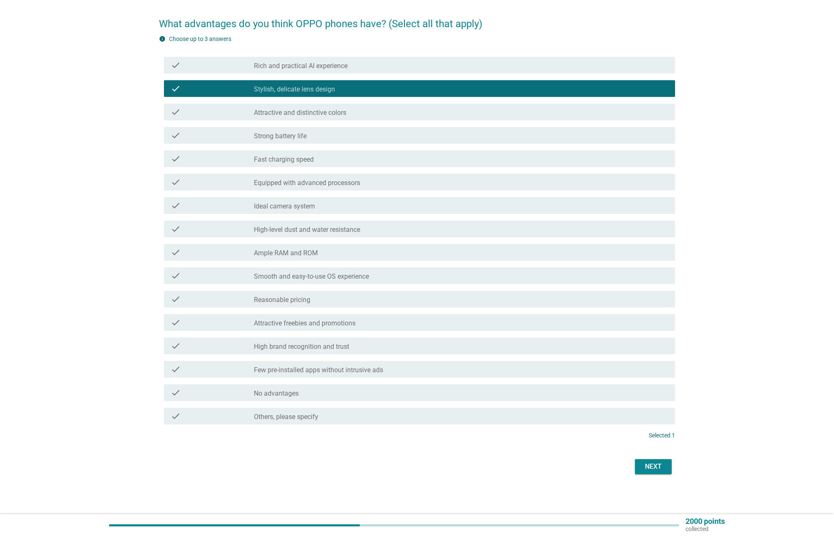
scroll to position [58, 0]
click at [648, 462] on div "Next" at bounding box center [652, 467] width 23 height 10
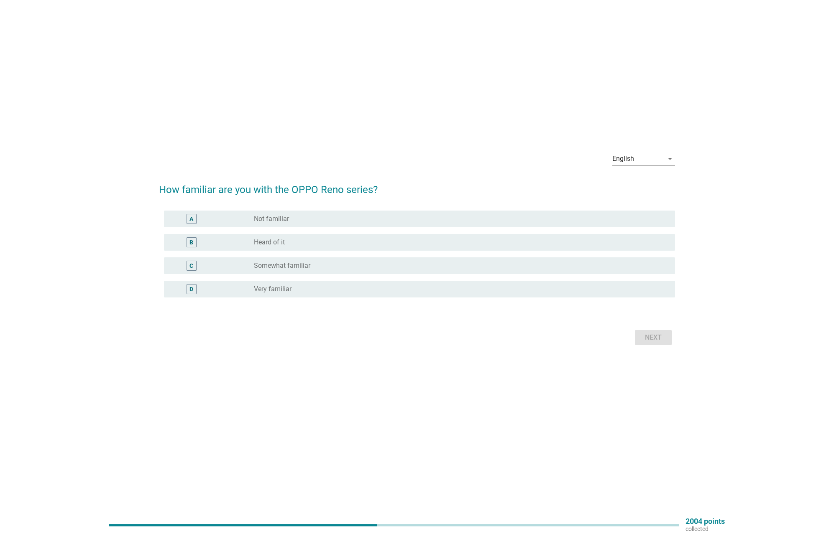
scroll to position [0, 0]
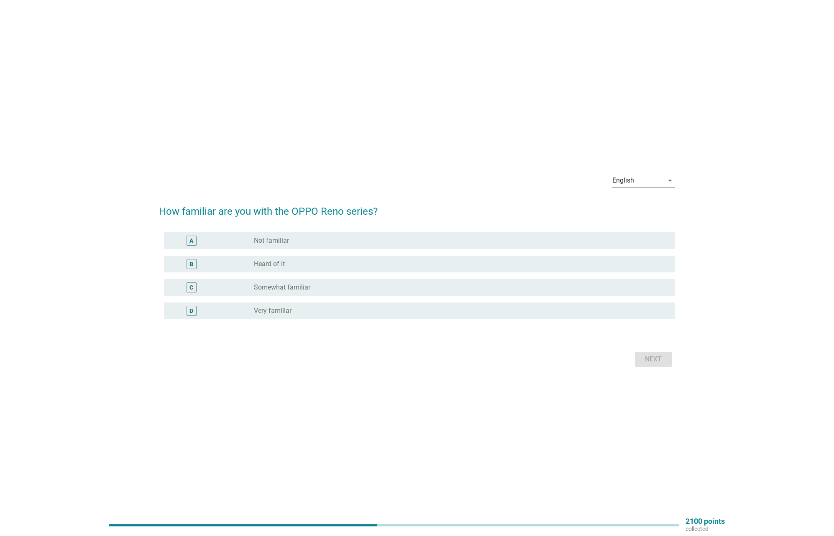
click at [296, 243] on div "radio_button_unchecked Not familiar" at bounding box center [458, 241] width 408 height 8
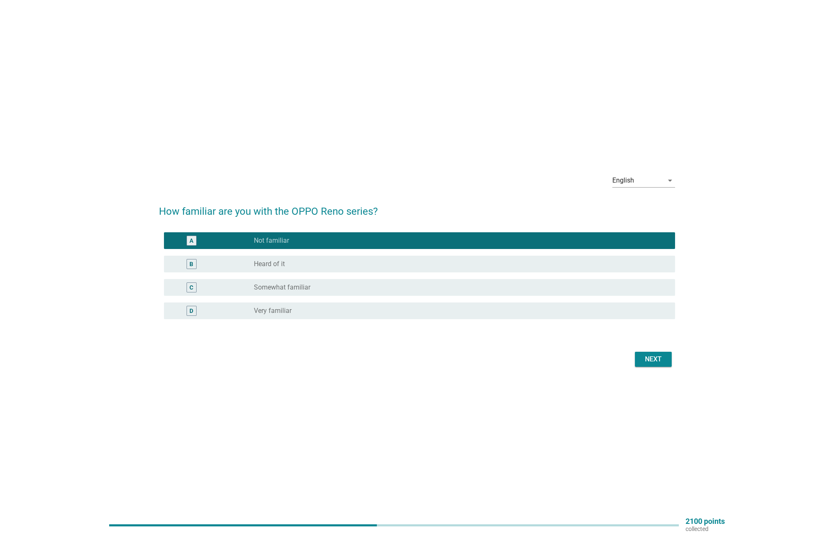
click at [255, 287] on label "Somewhat familiar" at bounding box center [282, 288] width 56 height 8
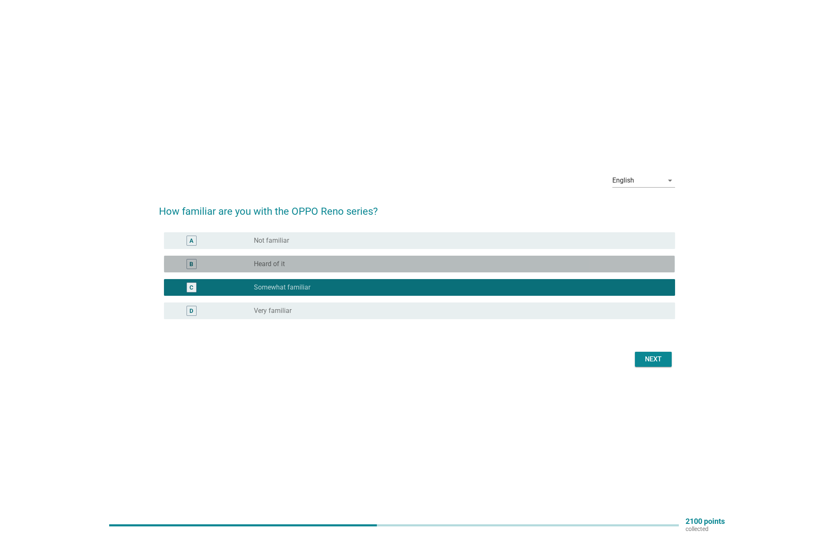
drag, startPoint x: 308, startPoint y: 260, endPoint x: 317, endPoint y: 263, distance: 9.0
click at [308, 260] on div "radio_button_unchecked Heard of it" at bounding box center [458, 264] width 408 height 8
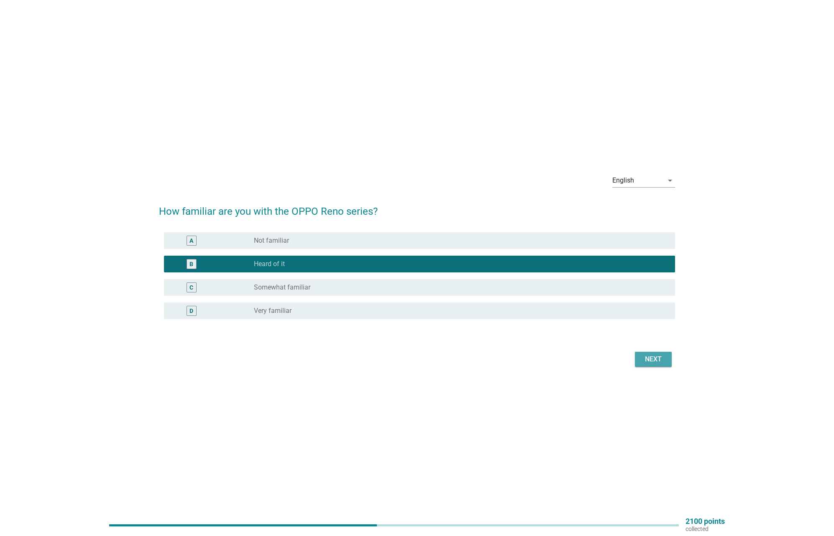
click at [643, 356] on div "Next" at bounding box center [652, 360] width 23 height 10
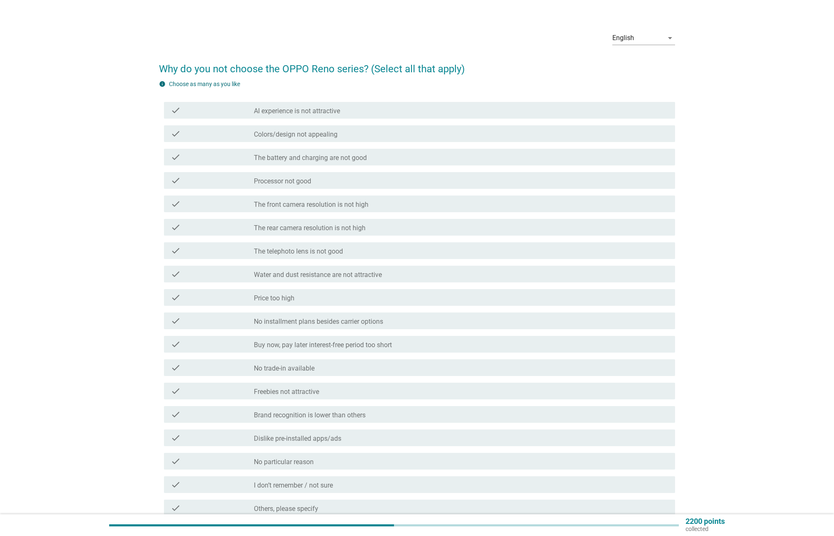
scroll to position [16, 0]
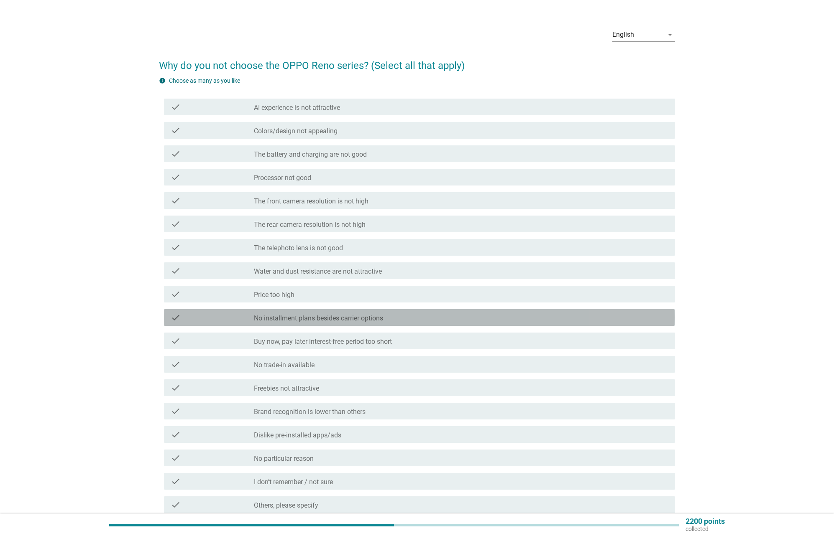
click at [344, 313] on div "check_box_outline_blank No installment plans besides carrier options" at bounding box center [461, 318] width 414 height 10
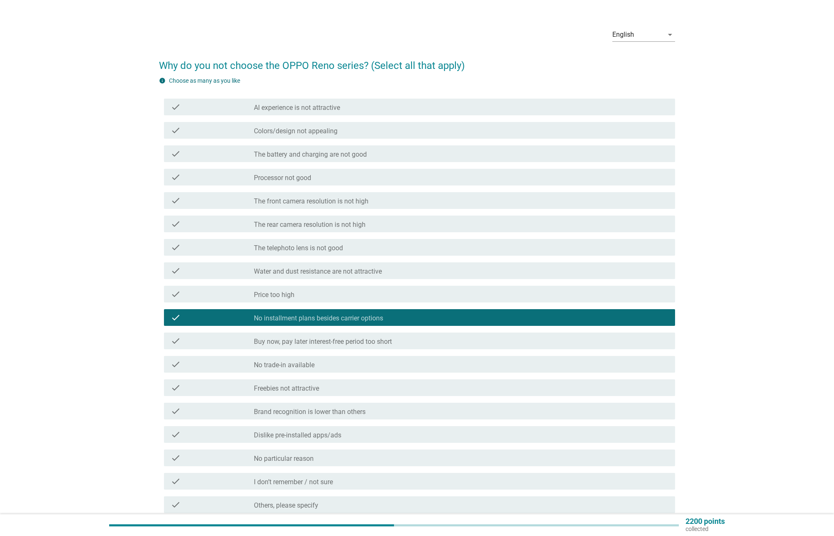
click at [343, 294] on div "check_box_outline_blank Price too high" at bounding box center [461, 294] width 414 height 10
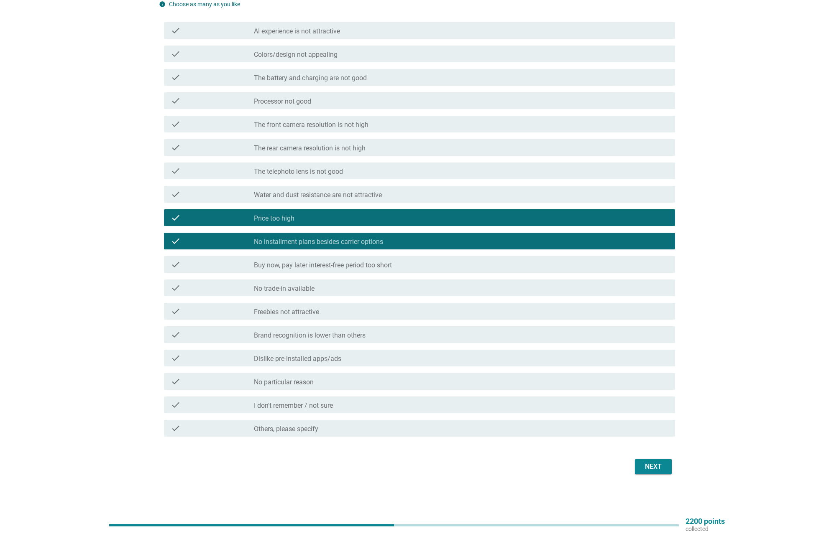
scroll to position [93, 0]
click at [419, 239] on div "check_box_outline_blank No installment plans besides carrier options" at bounding box center [461, 241] width 414 height 10
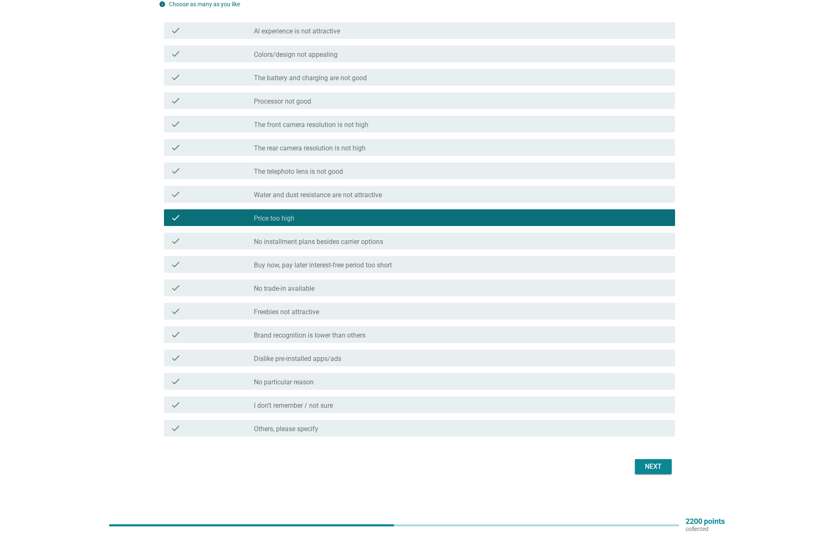
scroll to position [88, 0]
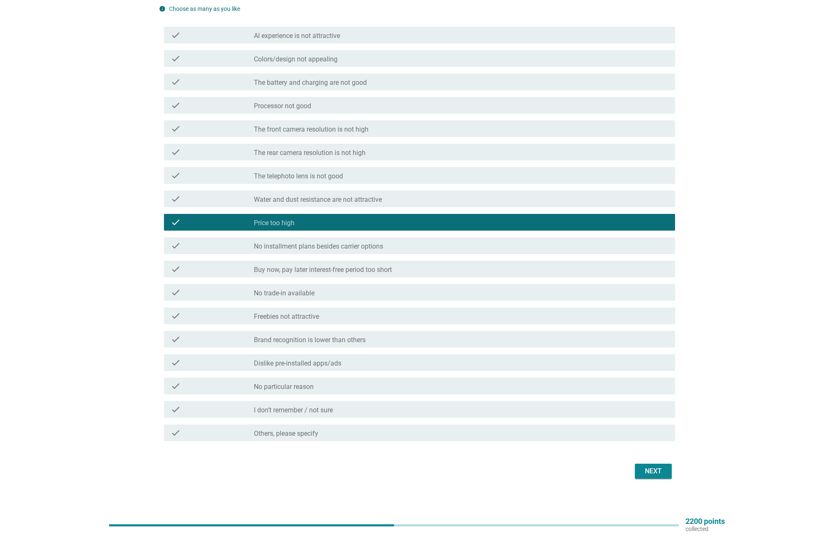
click at [329, 314] on div "check_box_outline_blank Freebies not attractive" at bounding box center [461, 316] width 414 height 10
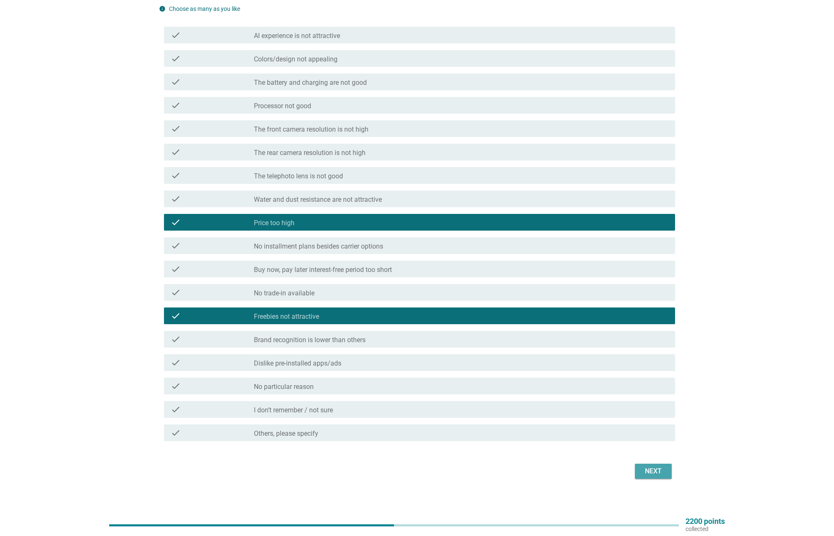
click at [659, 474] on div "Next" at bounding box center [652, 472] width 23 height 10
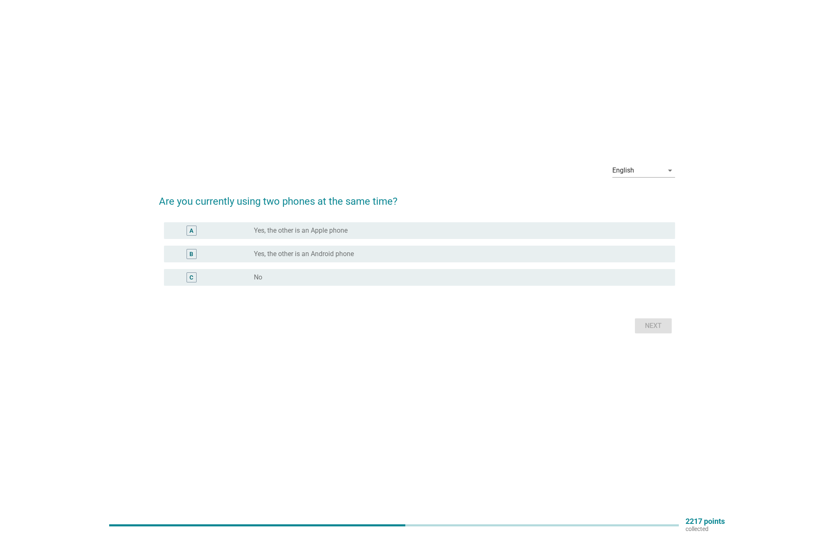
scroll to position [0, 0]
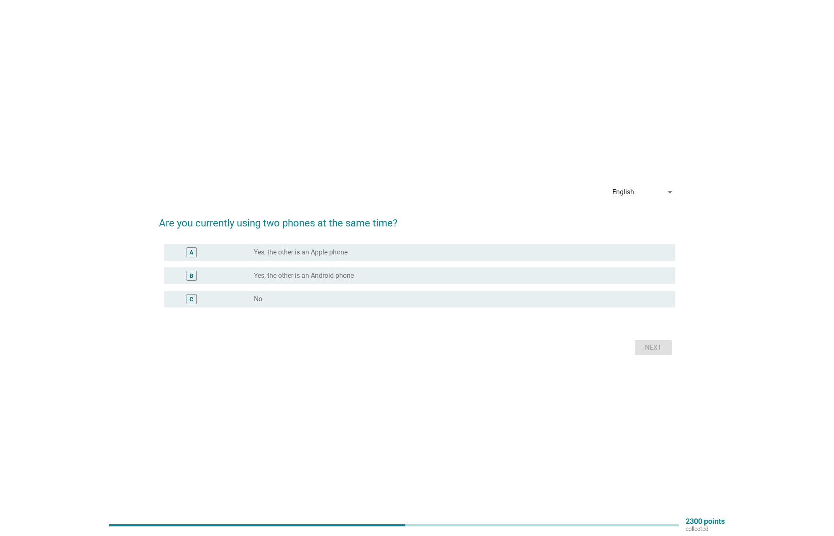
click at [327, 278] on label "Yes, the other is an Android phone" at bounding box center [304, 276] width 100 height 8
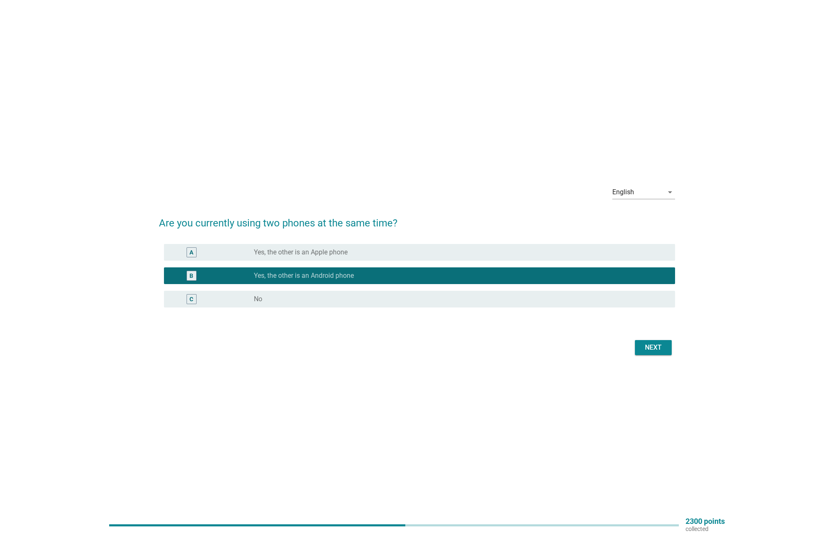
click at [661, 350] on div "Next" at bounding box center [652, 348] width 23 height 10
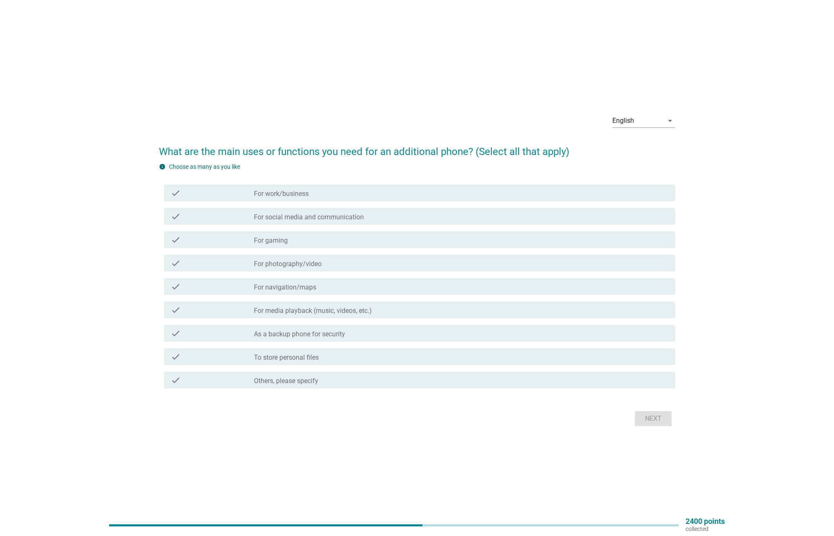
click at [267, 196] on label "For work/business" at bounding box center [281, 194] width 55 height 8
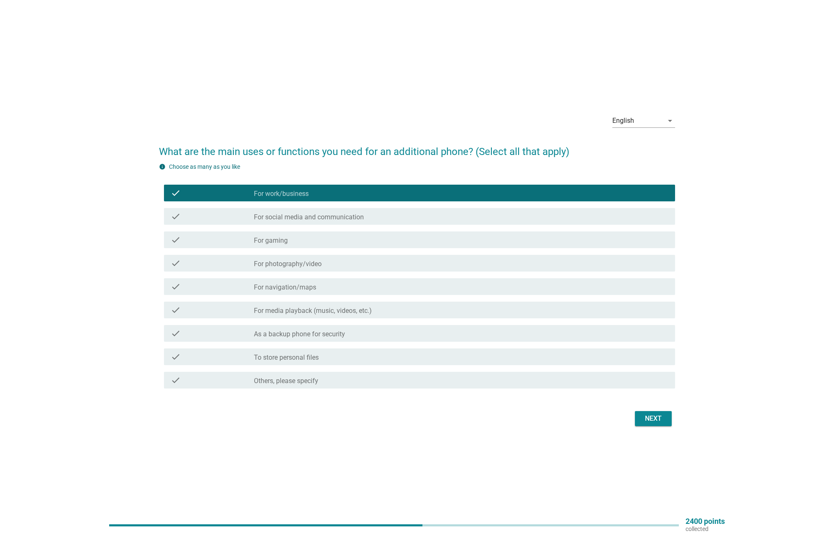
click at [362, 312] on label "For media playback (music, videos, etc.)" at bounding box center [313, 311] width 118 height 8
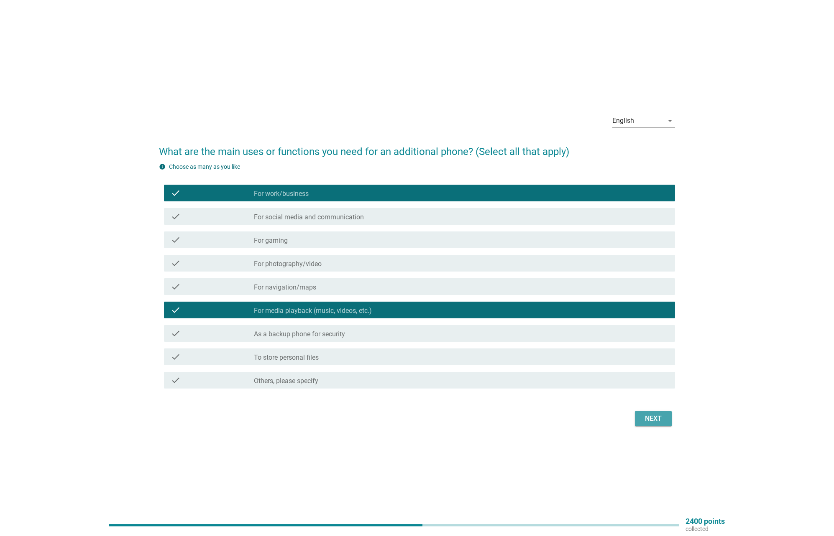
click at [651, 419] on div "Next" at bounding box center [652, 419] width 23 height 10
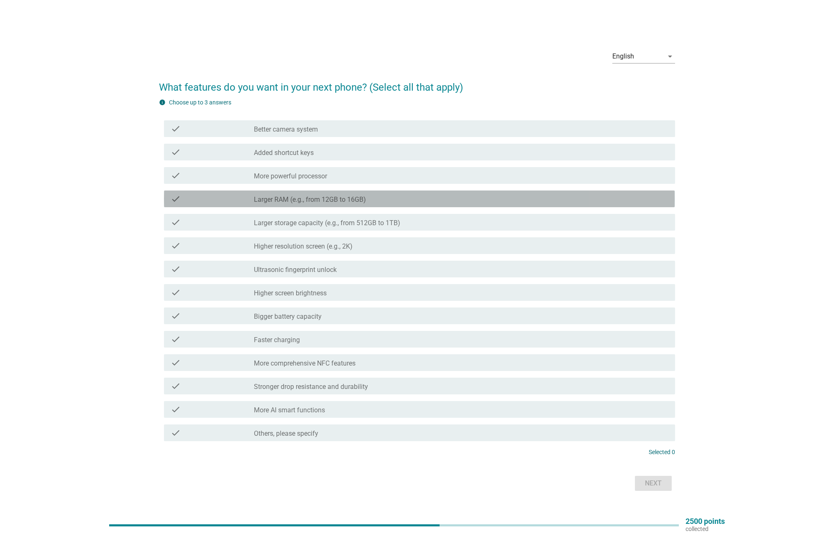
click at [275, 199] on label "Larger RAM (e.g., from 12GB to 16GB)" at bounding box center [310, 200] width 112 height 8
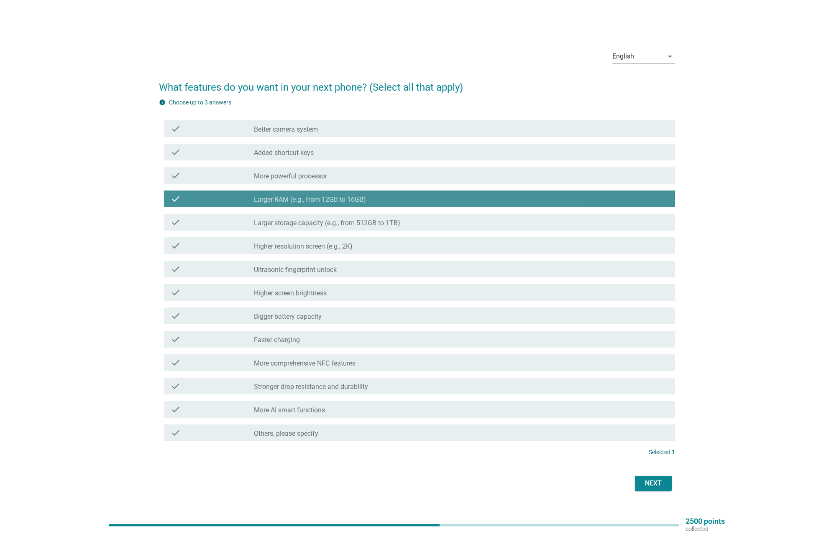
click at [280, 198] on label "Larger RAM (e.g., from 12GB to 16GB)" at bounding box center [310, 200] width 112 height 8
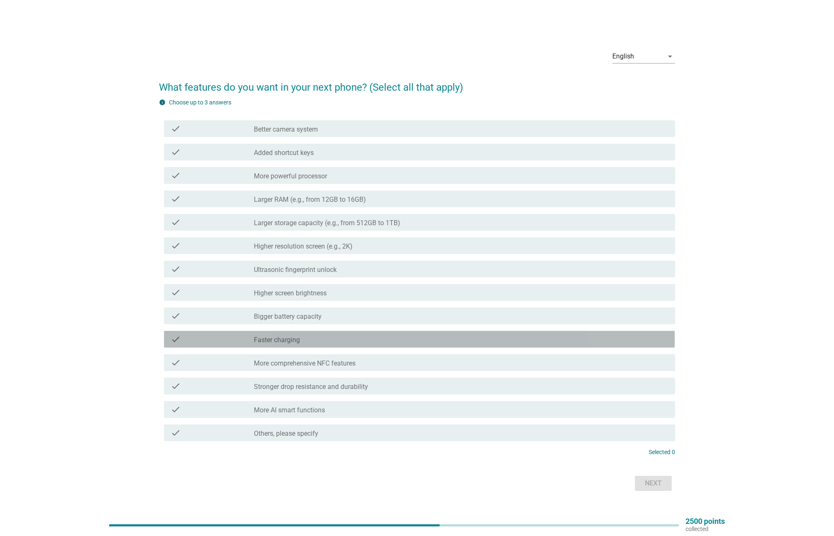
click at [277, 344] on label "Faster charging" at bounding box center [277, 340] width 46 height 8
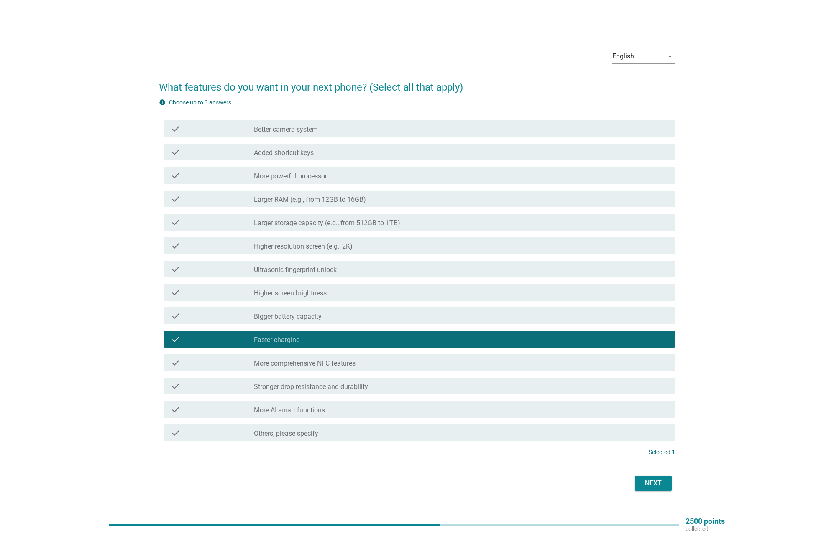
click at [280, 318] on label "Bigger battery capacity" at bounding box center [288, 317] width 68 height 8
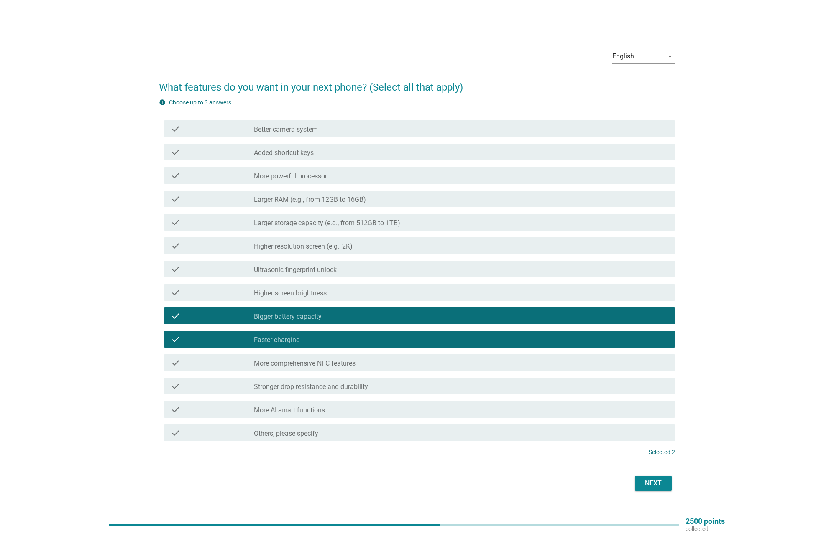
scroll to position [0, 0]
click at [291, 271] on label "Ultrasonic fingerprint unlock" at bounding box center [295, 270] width 83 height 8
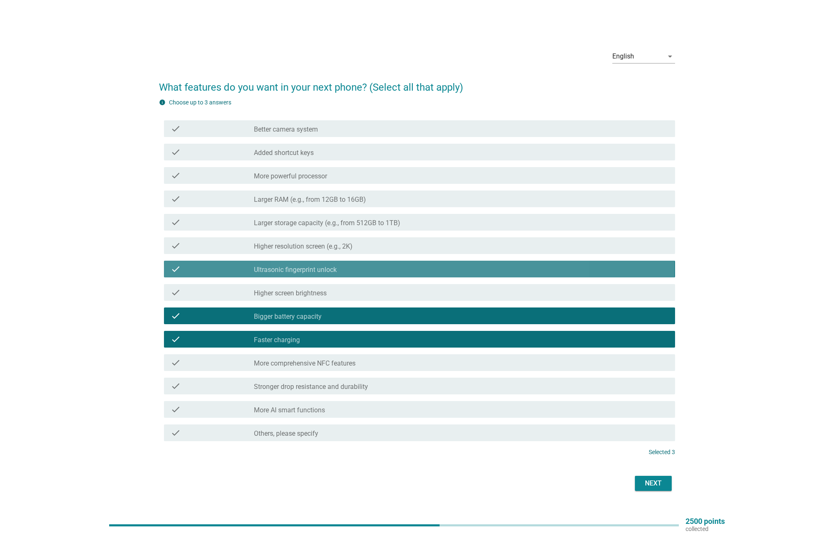
scroll to position [0, 0]
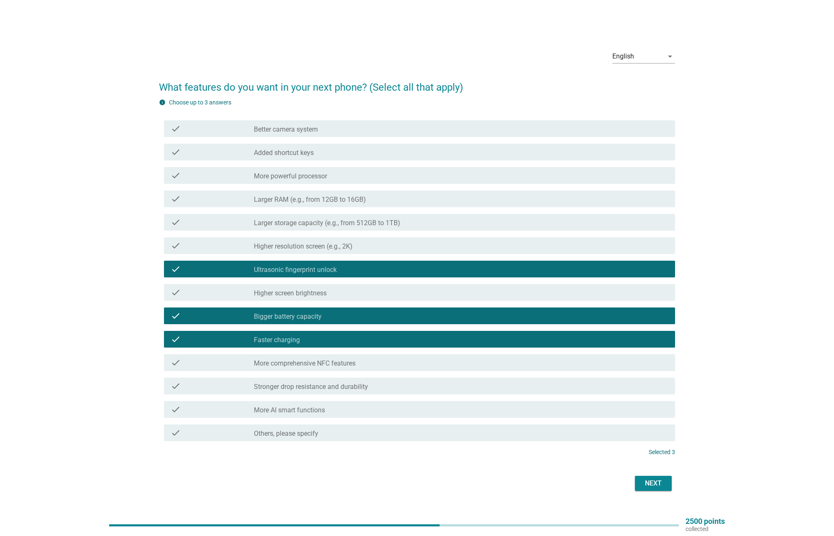
drag, startPoint x: 637, startPoint y: 475, endPoint x: 641, endPoint y: 479, distance: 4.7
click at [639, 477] on div "Next" at bounding box center [417, 484] width 516 height 20
click at [654, 484] on div "Next" at bounding box center [652, 484] width 23 height 10
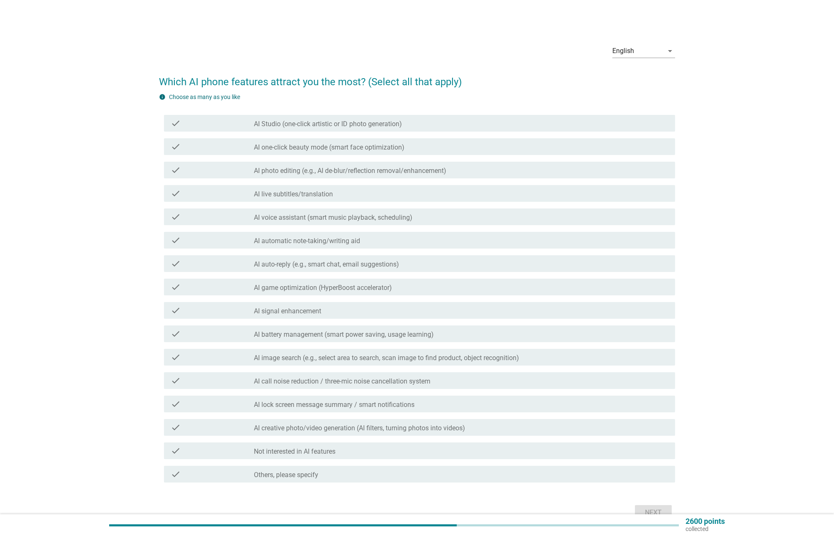
click at [347, 126] on label "AI Studio (one-click artistic or ID photo generation)" at bounding box center [328, 124] width 148 height 8
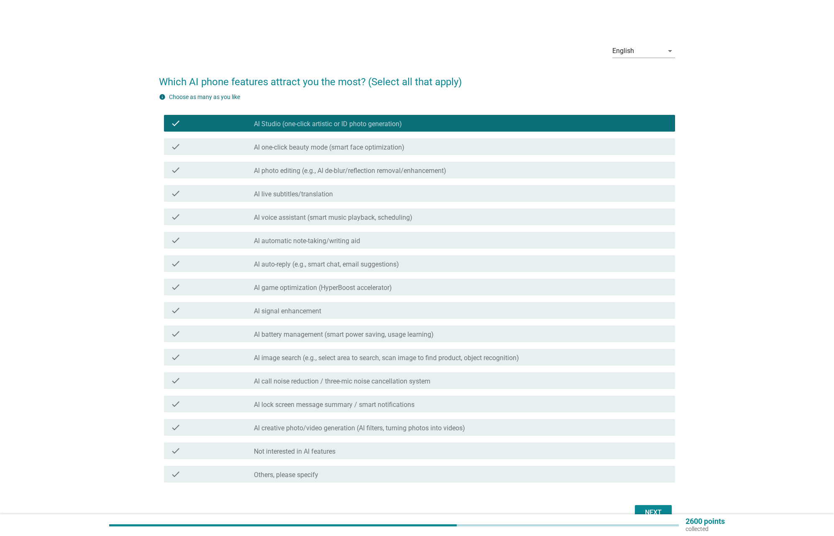
click at [360, 174] on label "AI photo editing (e.g., AI de-blur/reflection removal/enhancement)" at bounding box center [350, 171] width 192 height 8
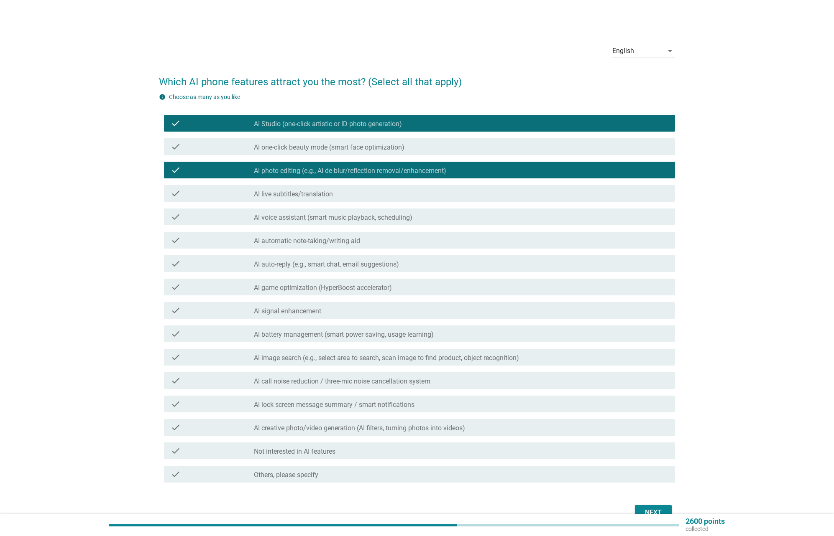
click at [352, 199] on div "check check_box_outline_blank AI live subtitles/translation" at bounding box center [419, 193] width 511 height 17
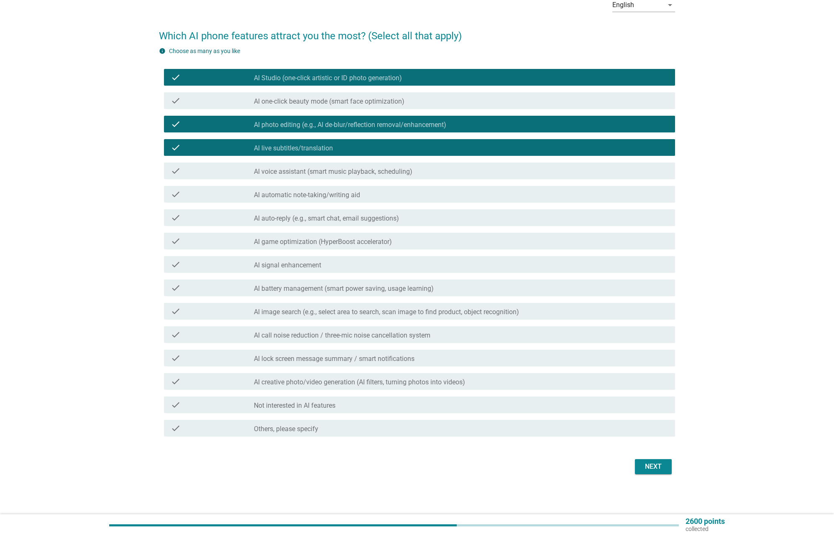
scroll to position [46, 0]
click at [276, 315] on label "AI image search (e.g., select area to search, scan image to find product, objec…" at bounding box center [386, 312] width 265 height 8
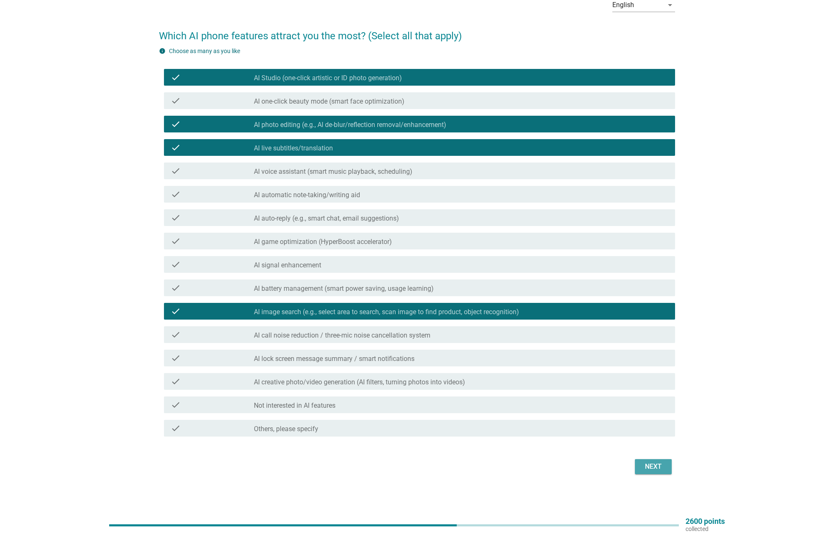
click at [653, 469] on div "Next" at bounding box center [652, 467] width 23 height 10
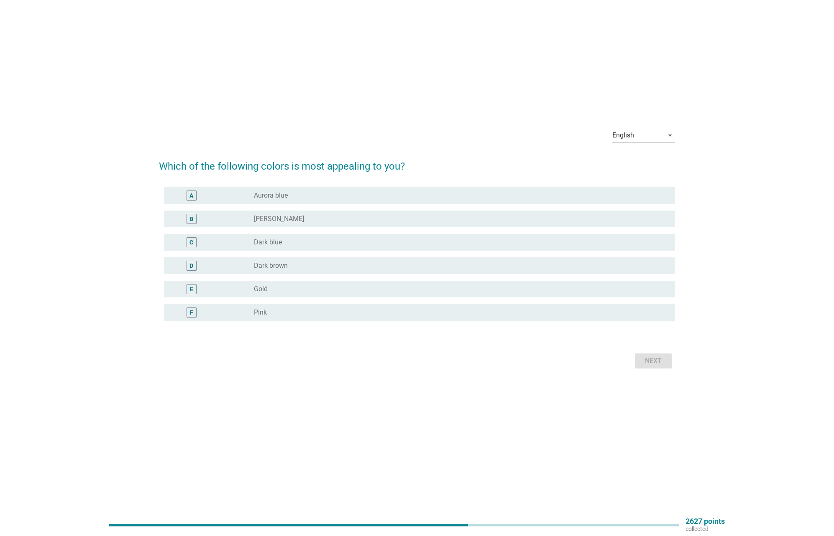
scroll to position [0, 0]
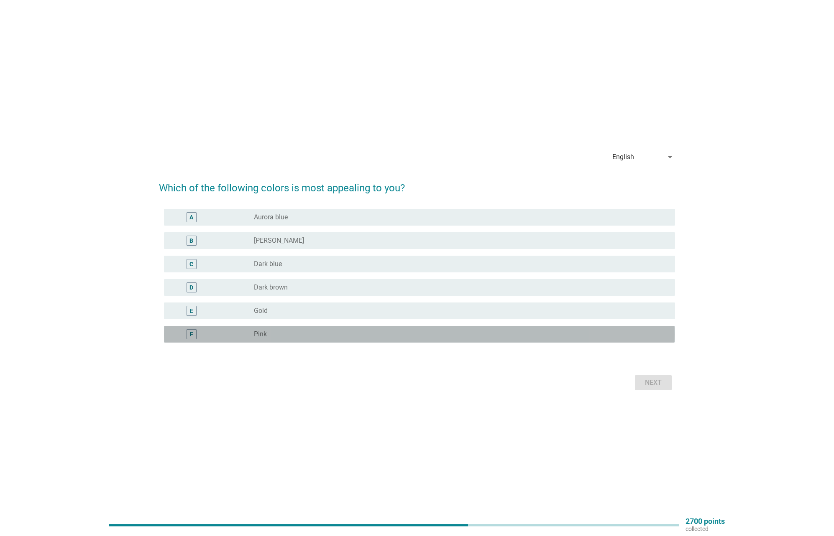
click at [300, 335] on div "radio_button_unchecked Pink" at bounding box center [458, 334] width 408 height 8
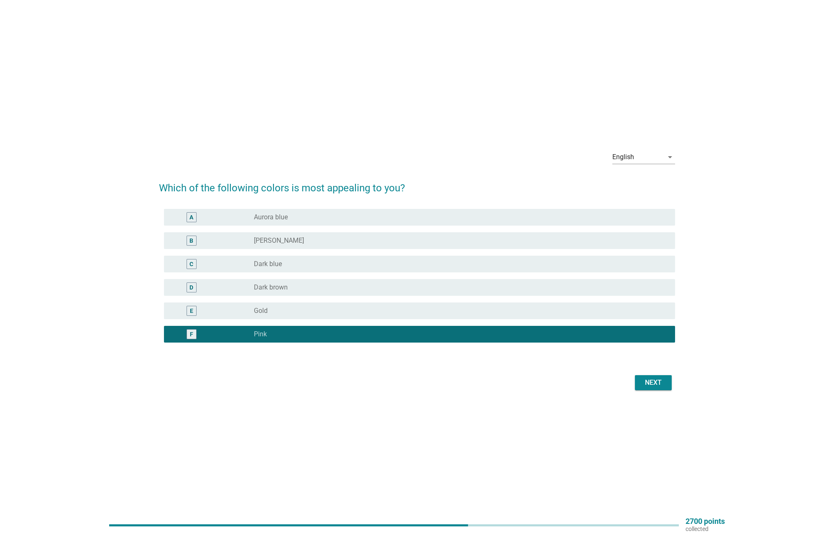
click at [301, 243] on div "radio_button_unchecked [PERSON_NAME]" at bounding box center [458, 241] width 408 height 8
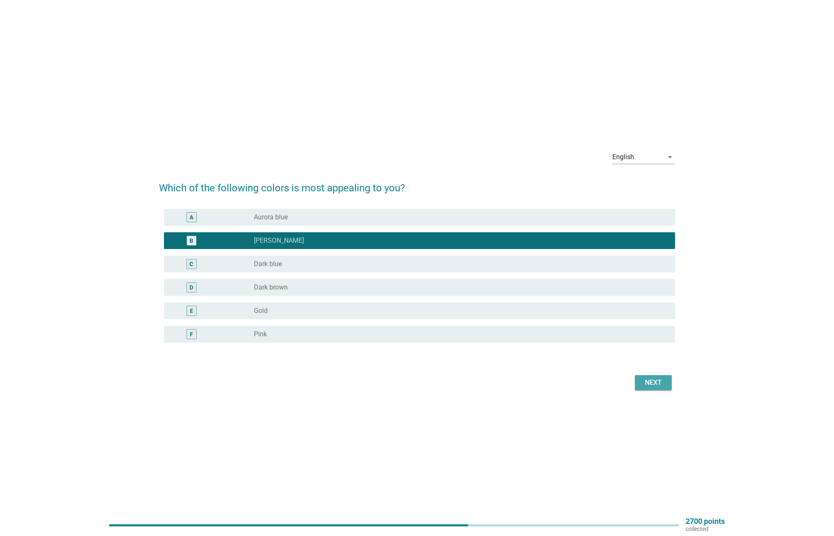
click at [647, 379] on div "Next" at bounding box center [652, 383] width 23 height 10
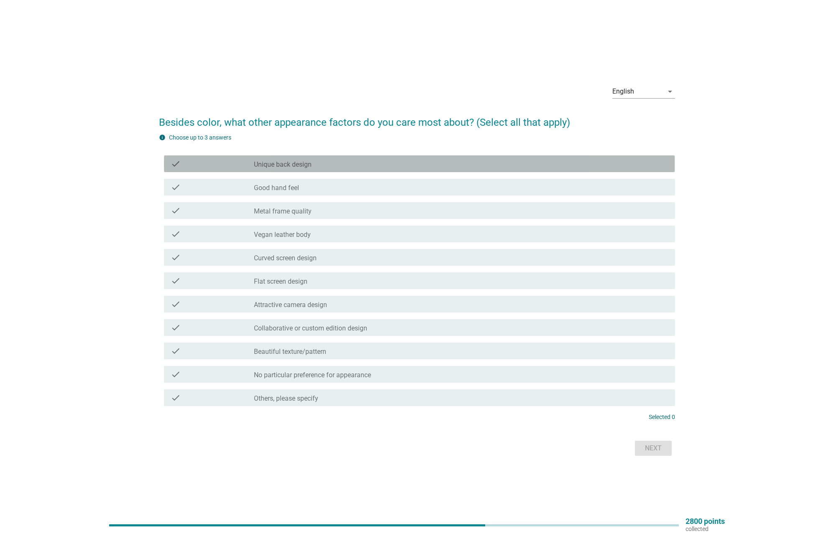
click at [281, 168] on label "Unique back design" at bounding box center [283, 165] width 58 height 8
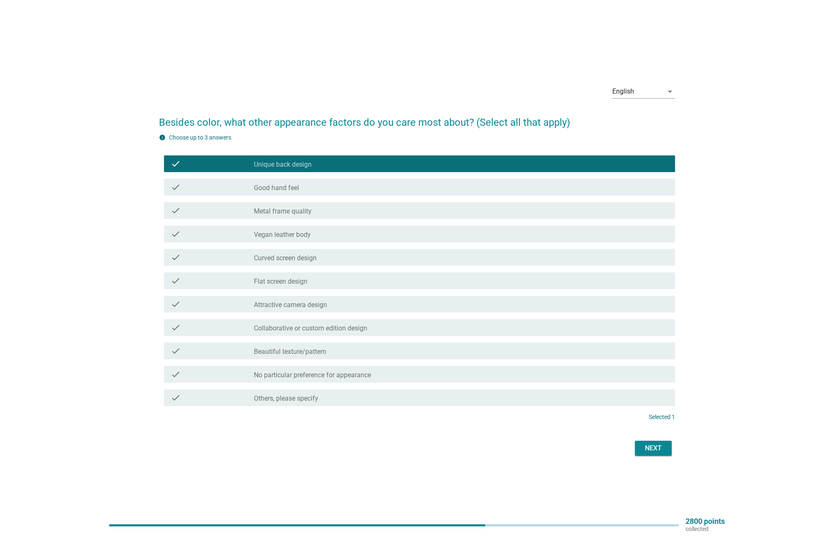
click at [304, 278] on label "Flat screen design" at bounding box center [281, 282] width 54 height 8
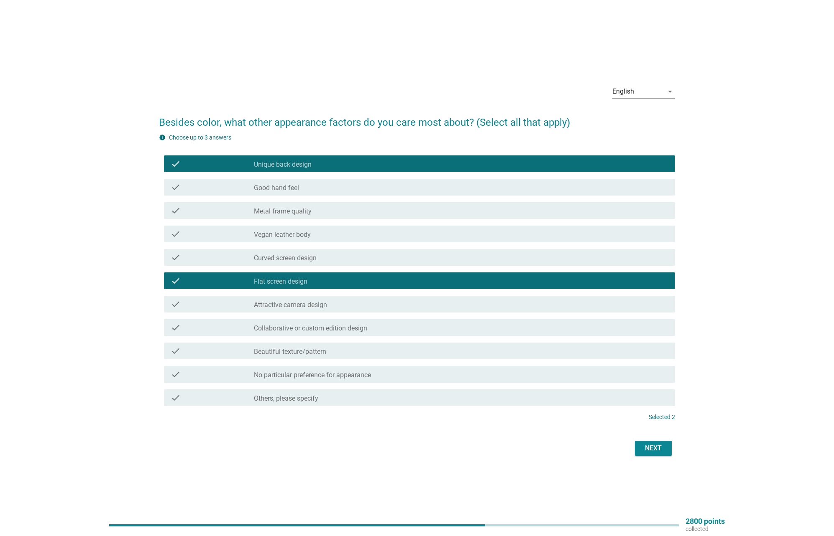
scroll to position [0, 0]
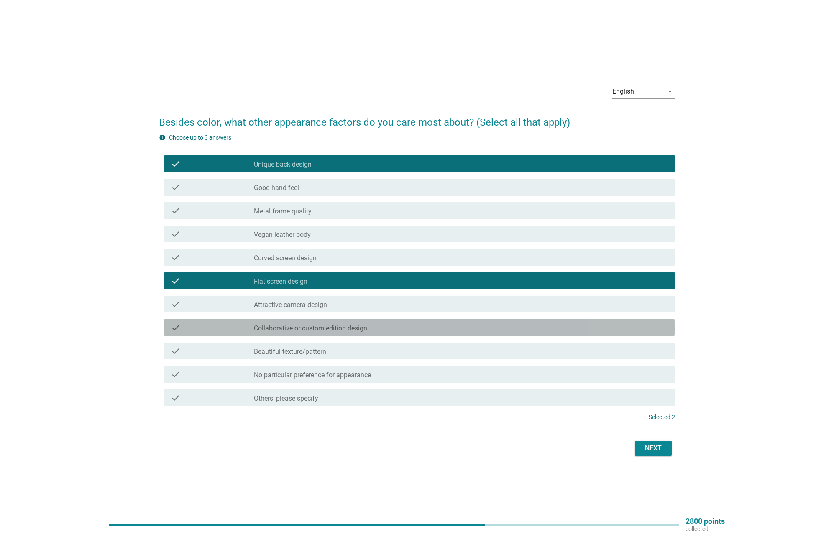
click at [305, 329] on label "Collaborative or custom edition design" at bounding box center [310, 328] width 113 height 8
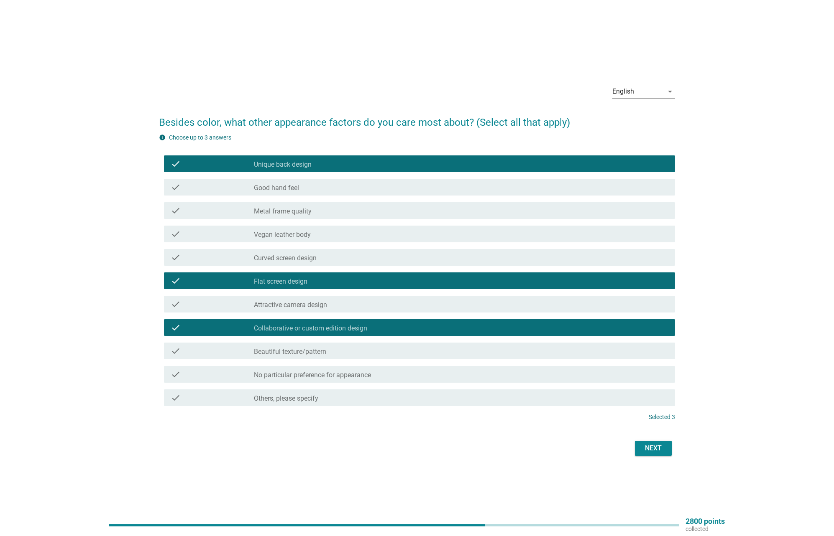
scroll to position [0, 0]
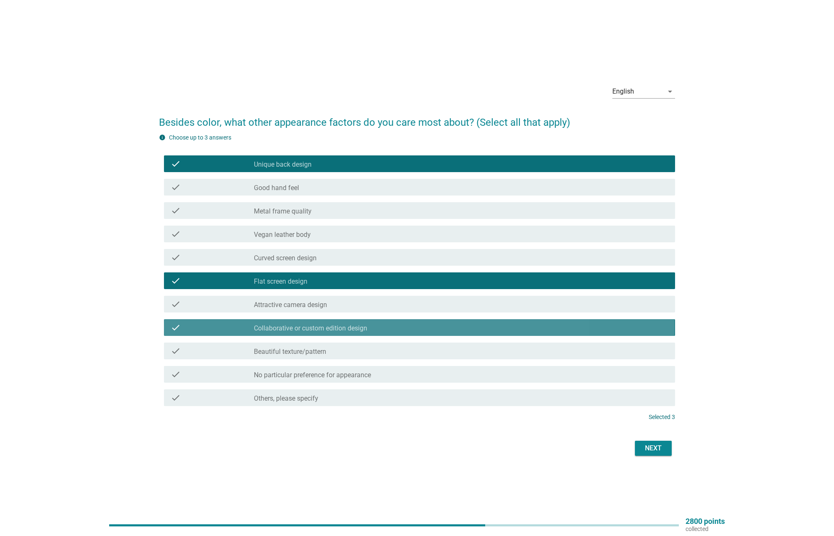
click at [315, 326] on label "Collaborative or custom edition design" at bounding box center [310, 328] width 113 height 8
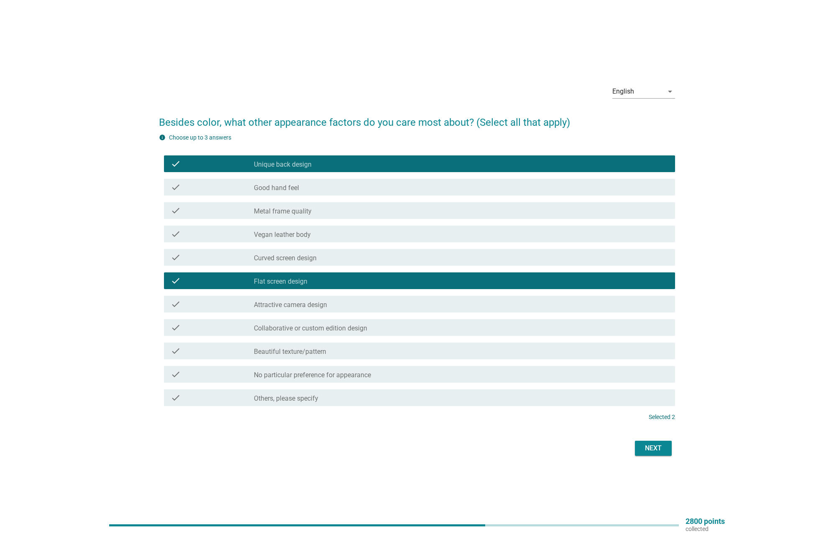
click at [312, 309] on div "check check_box_outline_blank Attractive camera design" at bounding box center [419, 304] width 511 height 17
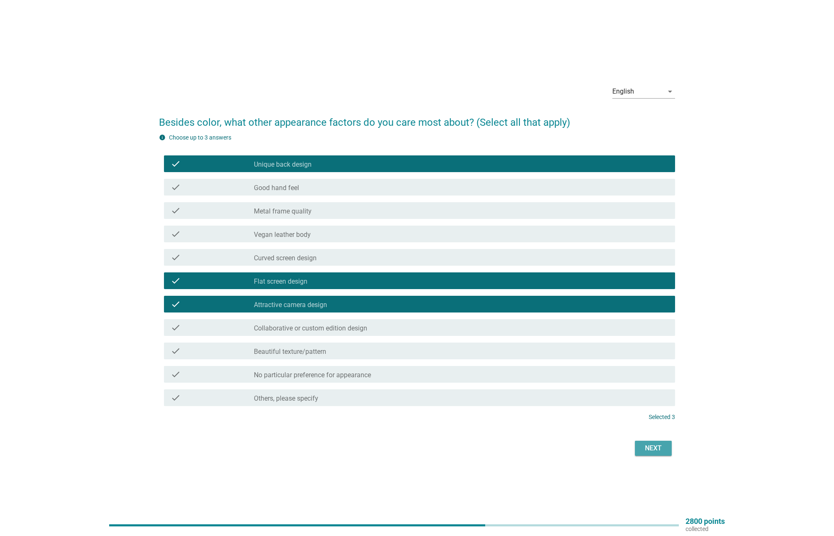
click at [664, 444] on div "Next" at bounding box center [652, 449] width 23 height 10
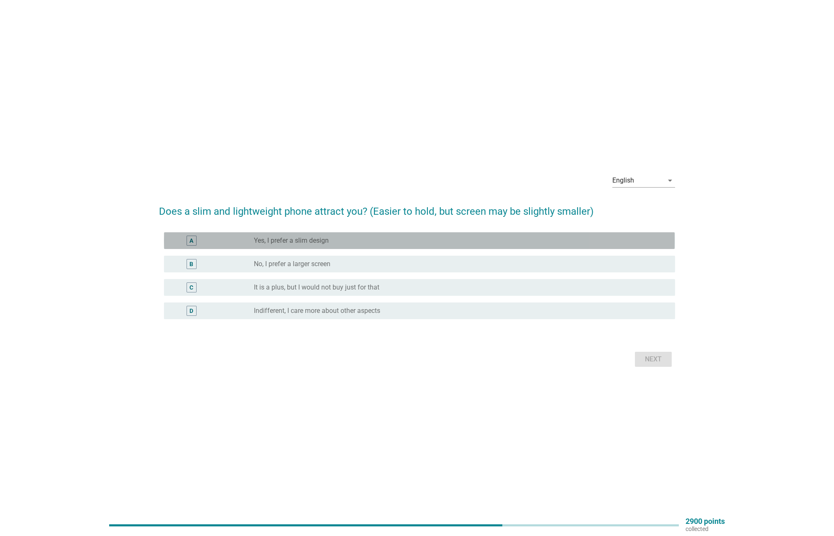
click at [326, 237] on label "Yes, I prefer a slim design" at bounding box center [291, 241] width 75 height 8
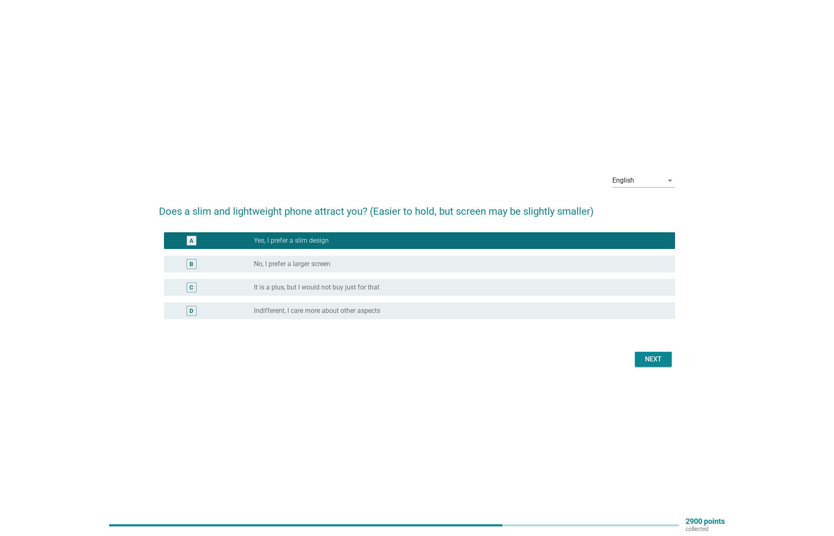
drag, startPoint x: 659, startPoint y: 368, endPoint x: 657, endPoint y: 363, distance: 4.9
click at [657, 365] on div "Next" at bounding box center [417, 360] width 516 height 20
click at [656, 363] on div "Next" at bounding box center [652, 360] width 23 height 10
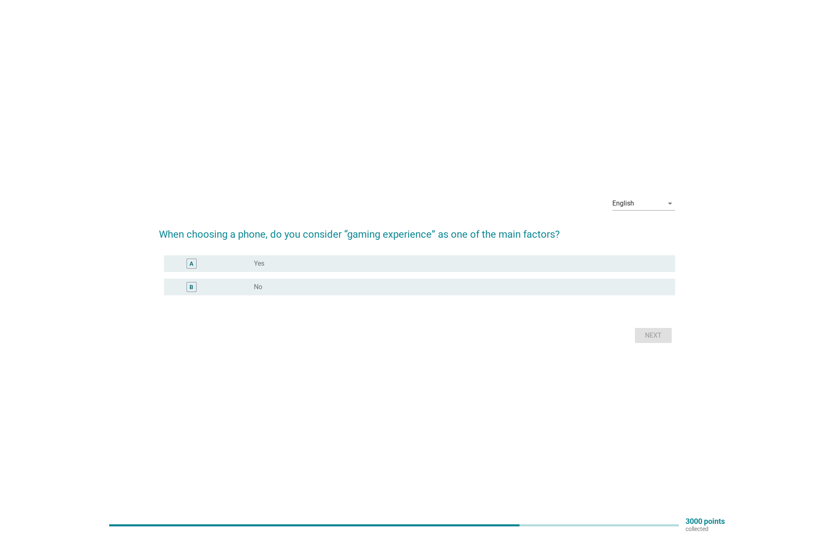
scroll to position [10, 0]
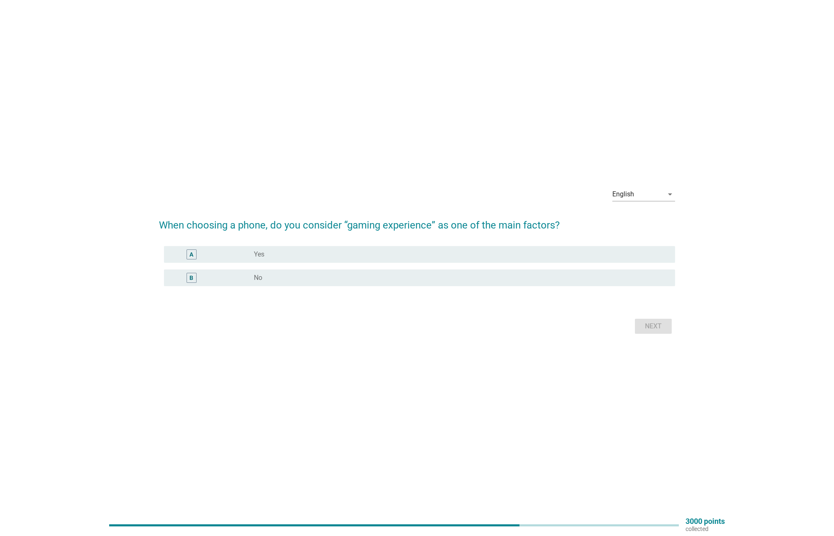
click at [387, 273] on div "radio_button_unchecked No" at bounding box center [461, 278] width 414 height 10
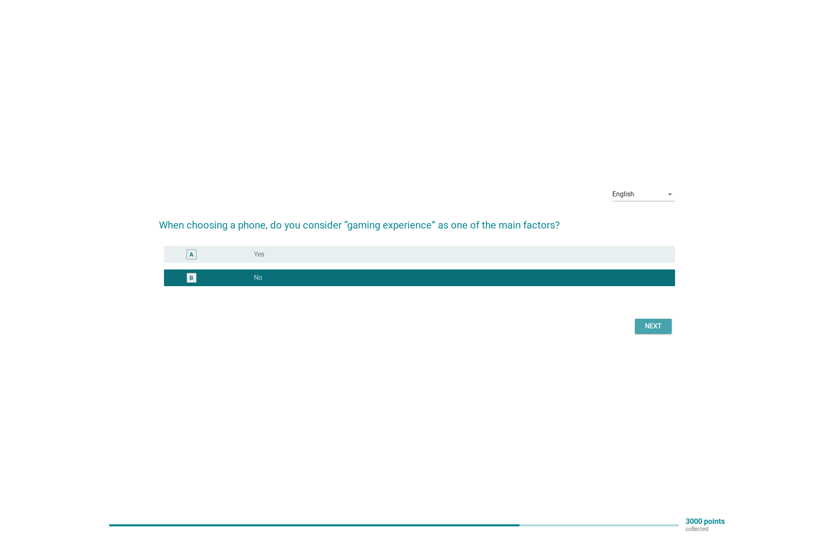
click at [650, 322] on div "Next" at bounding box center [652, 327] width 23 height 10
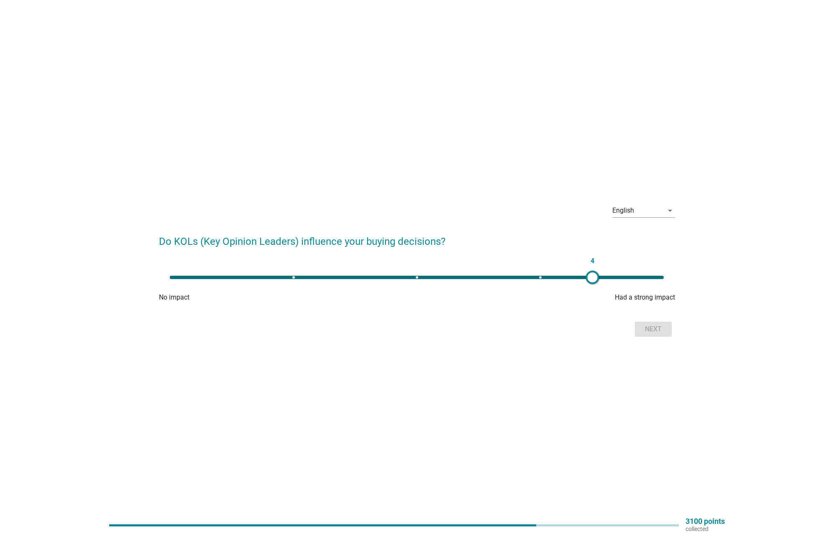
type input "5"
drag, startPoint x: 174, startPoint y: 276, endPoint x: 710, endPoint y: 280, distance: 536.9
click at [713, 275] on div "English arrow_drop_down Do KOLs (Key Opinion Leaders) influence your buying dec…" at bounding box center [417, 269] width 794 height 156
drag, startPoint x: 654, startPoint y: 324, endPoint x: 659, endPoint y: 324, distance: 5.0
click at [657, 324] on button "Next" at bounding box center [653, 329] width 37 height 15
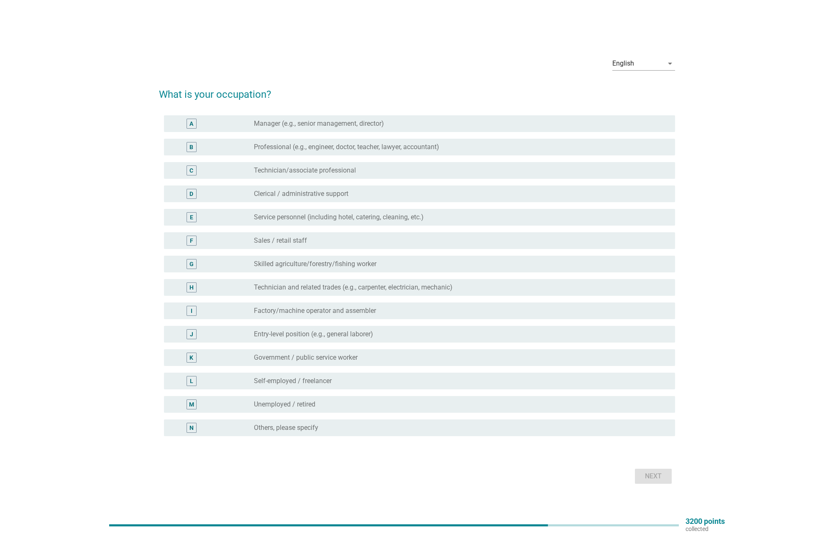
click at [320, 380] on label "Self-employed / freelancer" at bounding box center [293, 381] width 78 height 8
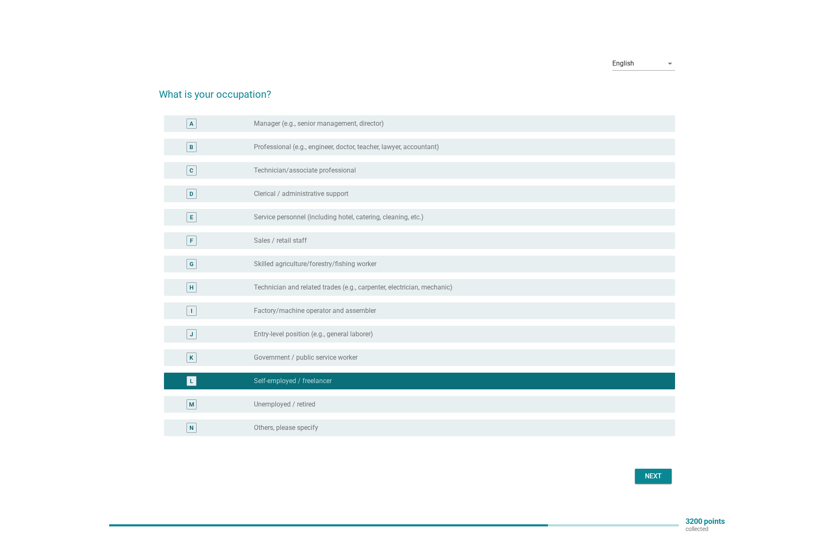
click at [655, 475] on div "Next" at bounding box center [652, 477] width 23 height 10
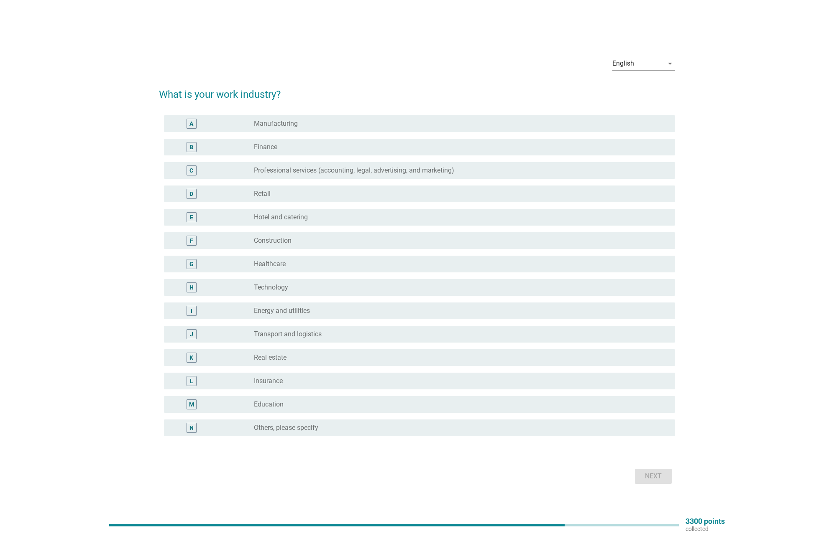
click at [273, 169] on label "Professional services (accounting, legal, advertising, and marketing)" at bounding box center [354, 170] width 200 height 8
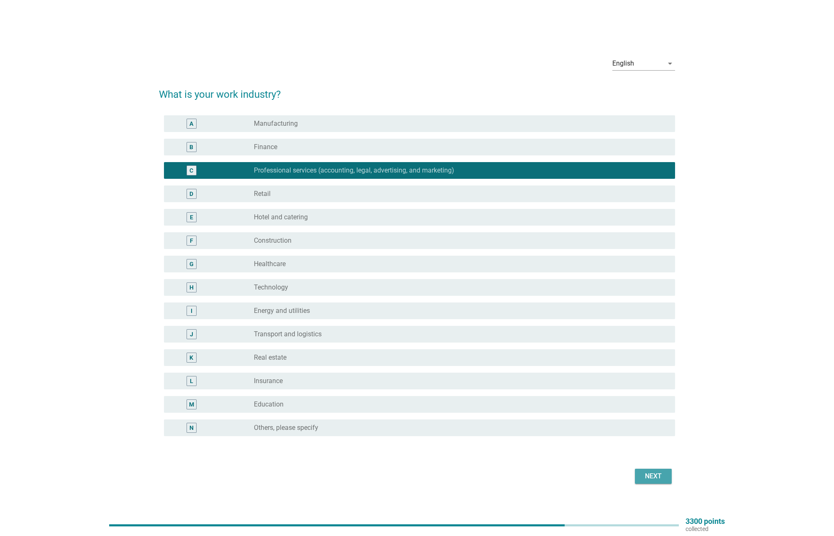
click at [640, 474] on button "Next" at bounding box center [653, 476] width 37 height 15
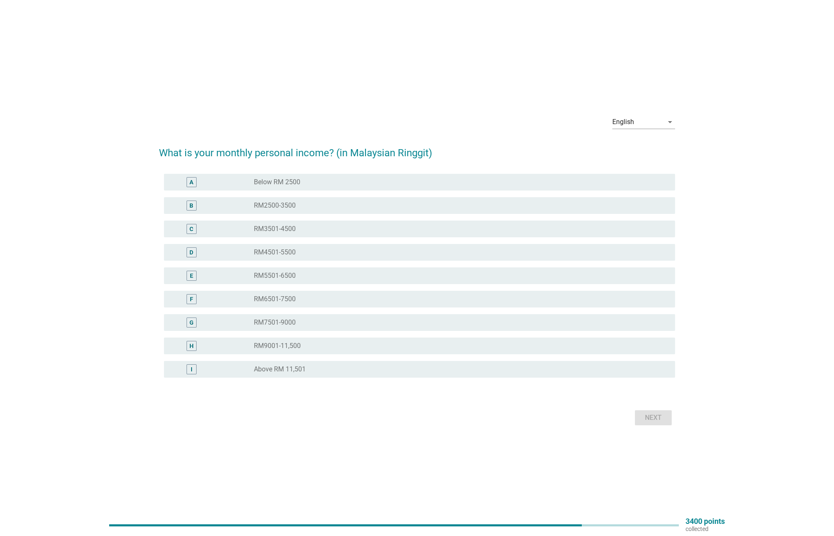
click at [237, 320] on div "G" at bounding box center [212, 323] width 83 height 10
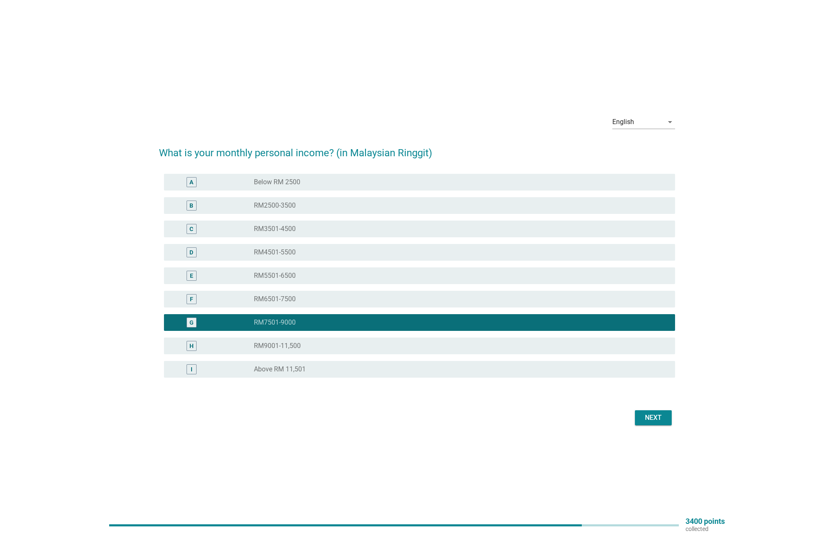
click at [378, 297] on div "radio_button_unchecked RM6501-7500" at bounding box center [458, 299] width 408 height 8
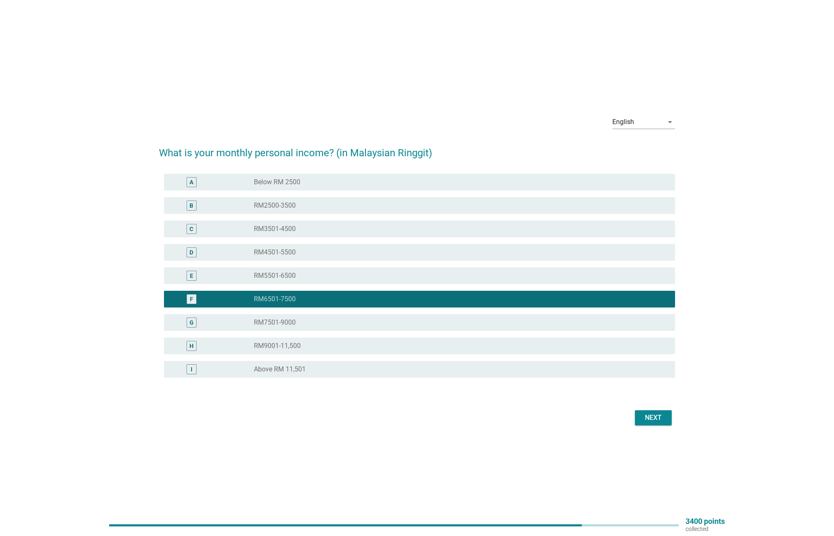
click at [656, 415] on div "Next" at bounding box center [652, 418] width 23 height 10
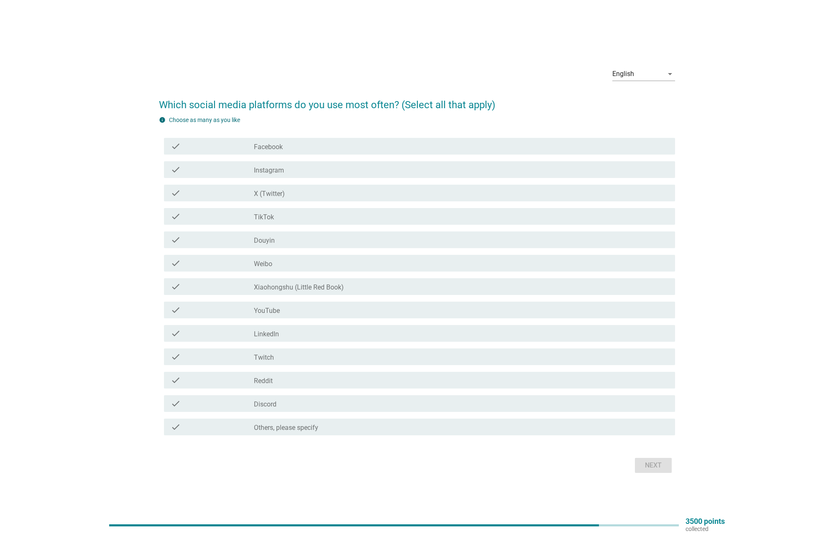
click at [287, 174] on div "check_box_outline_blank Instagram" at bounding box center [461, 170] width 414 height 10
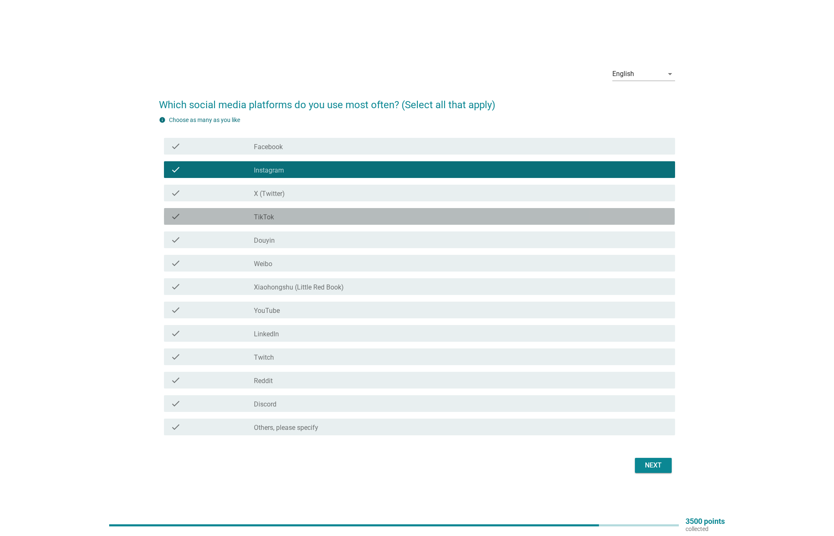
click at [273, 222] on div "check check_box_outline_blank TikTok" at bounding box center [419, 216] width 511 height 17
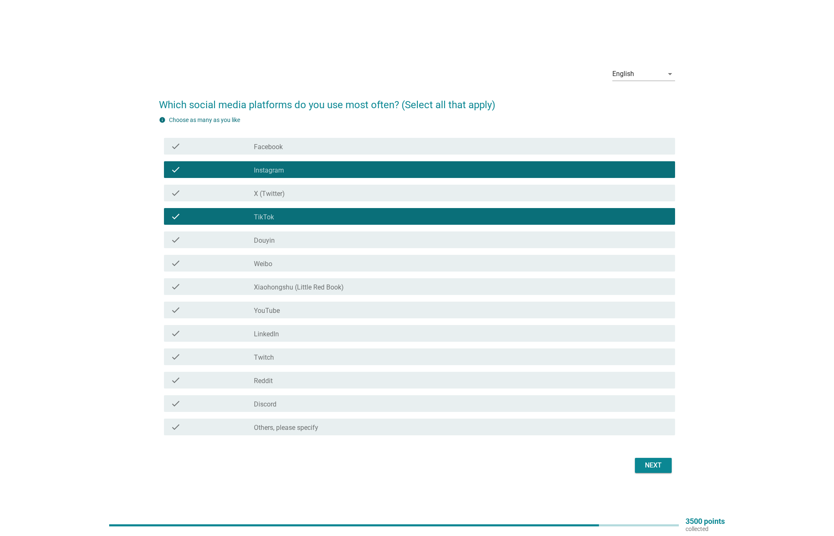
scroll to position [5, 0]
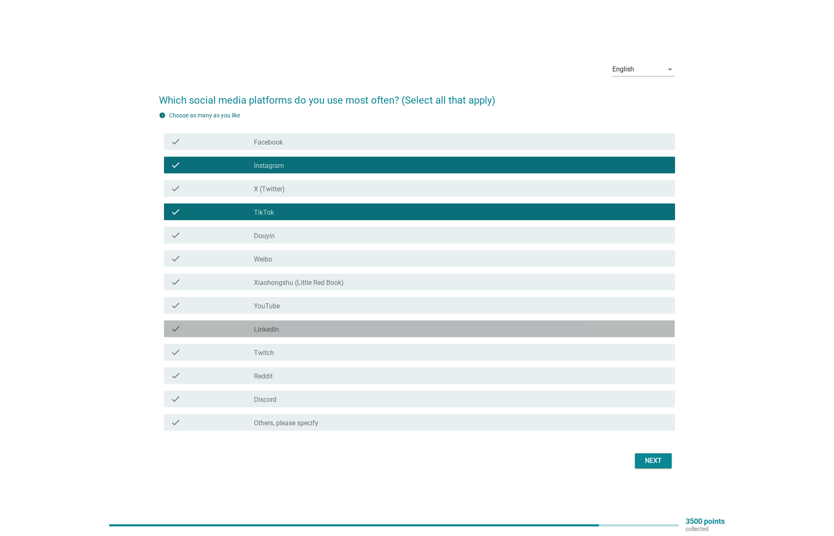
click at [275, 327] on label "LinkedIn" at bounding box center [266, 330] width 25 height 8
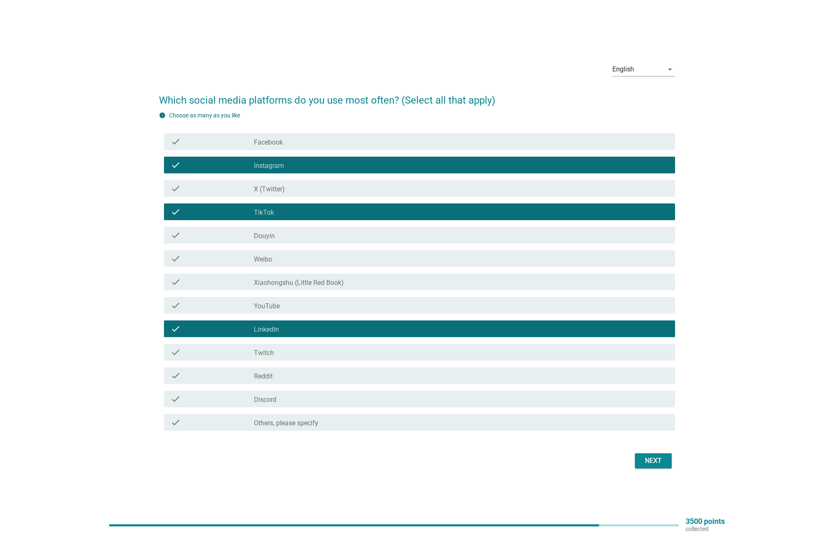
click at [653, 460] on div "Next" at bounding box center [652, 461] width 23 height 10
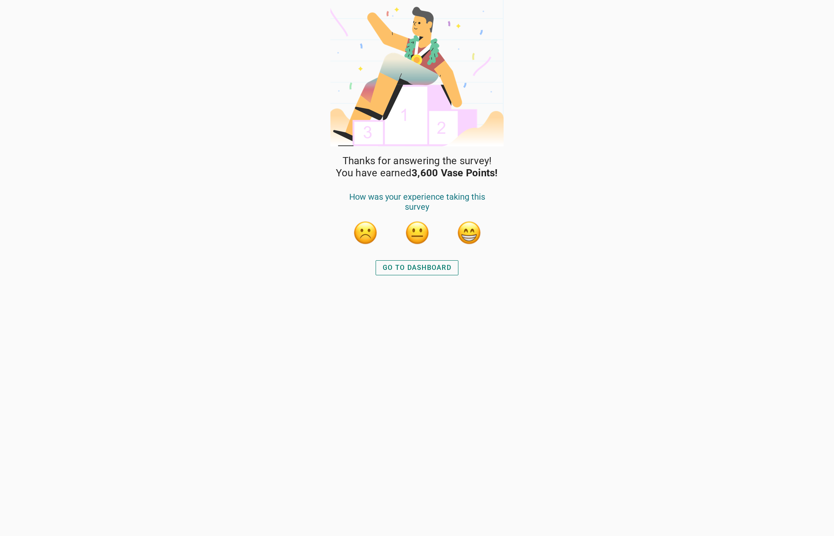
click at [409, 270] on div "GO TO DASHBOARD" at bounding box center [417, 268] width 69 height 10
